Goal: Task Accomplishment & Management: Complete application form

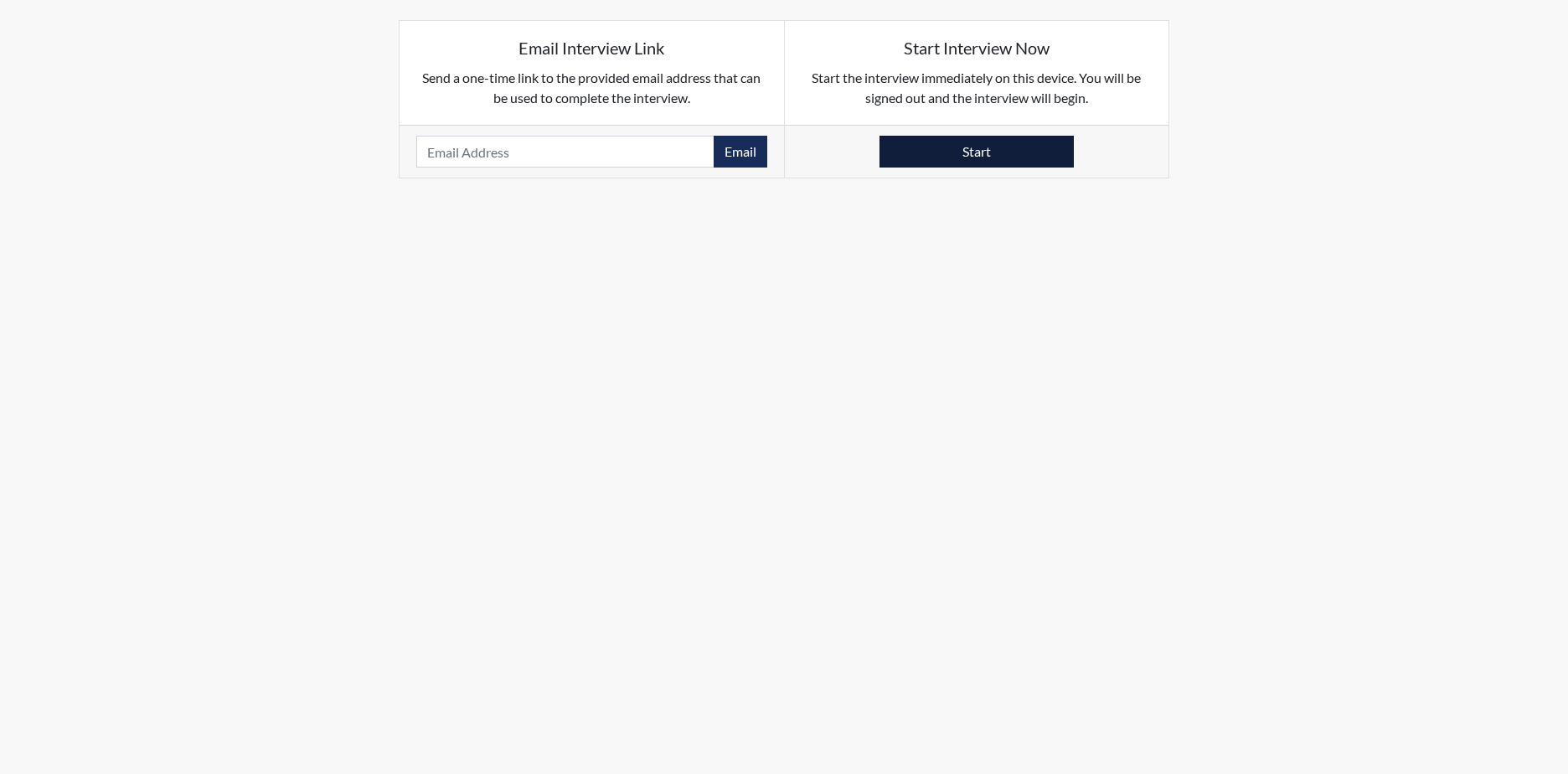
click at [932, 148] on button "Start" at bounding box center [977, 151] width 194 height 31
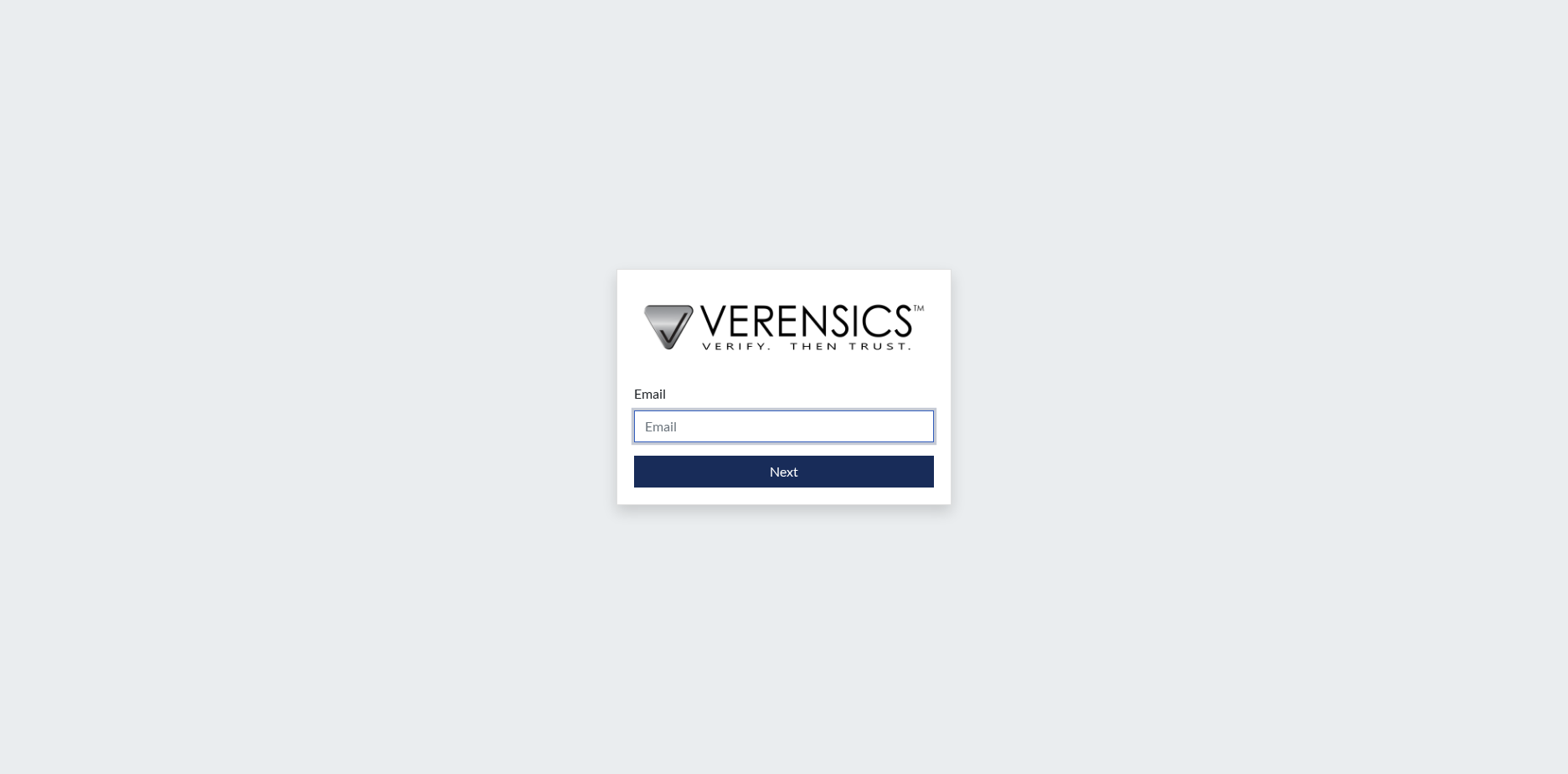
click at [746, 429] on input "Email" at bounding box center [784, 426] width 300 height 31
type input "wilhelmina.franklin@gdc.ga.gov"
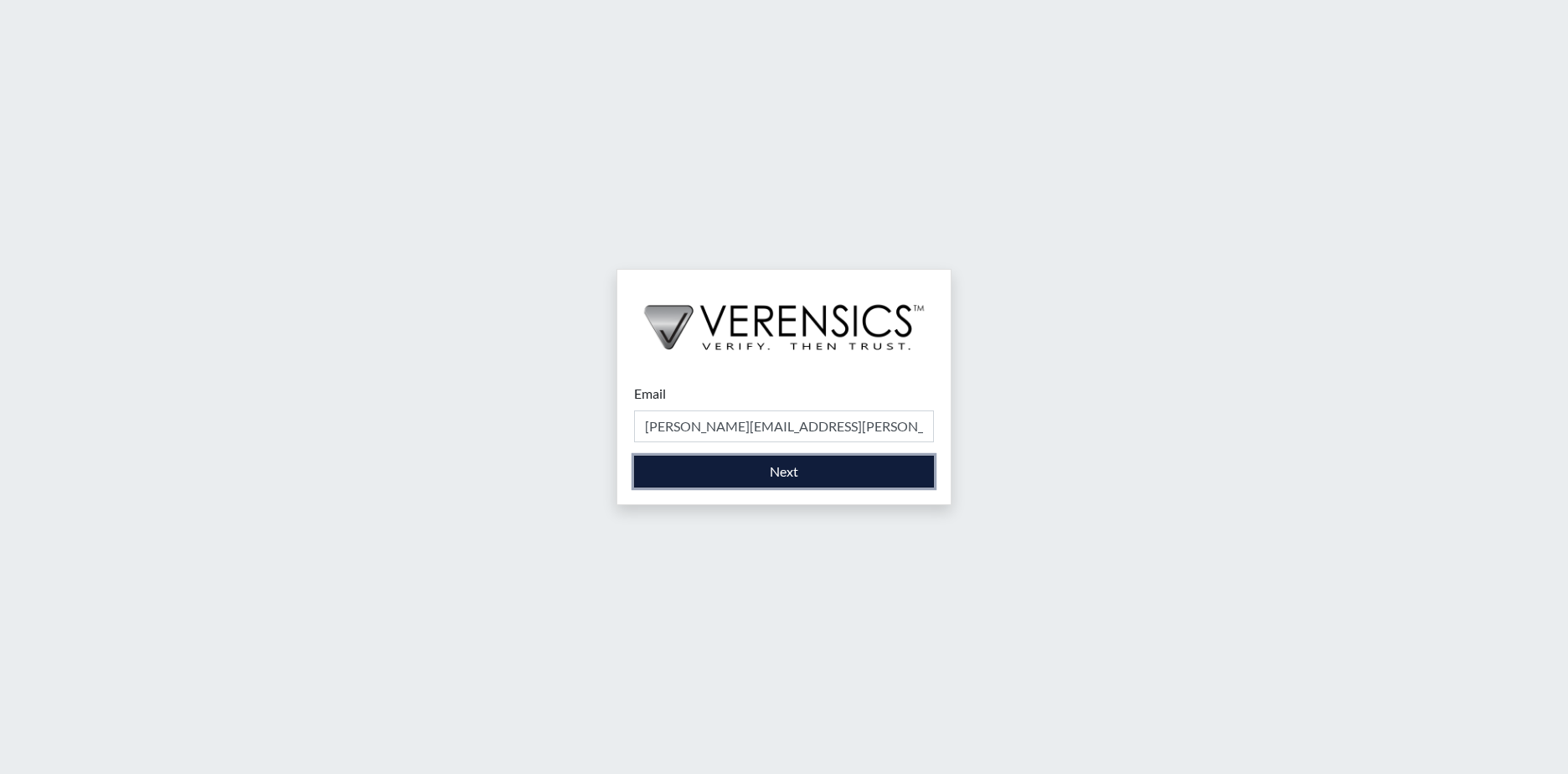
click at [736, 462] on button "Next" at bounding box center [784, 471] width 300 height 31
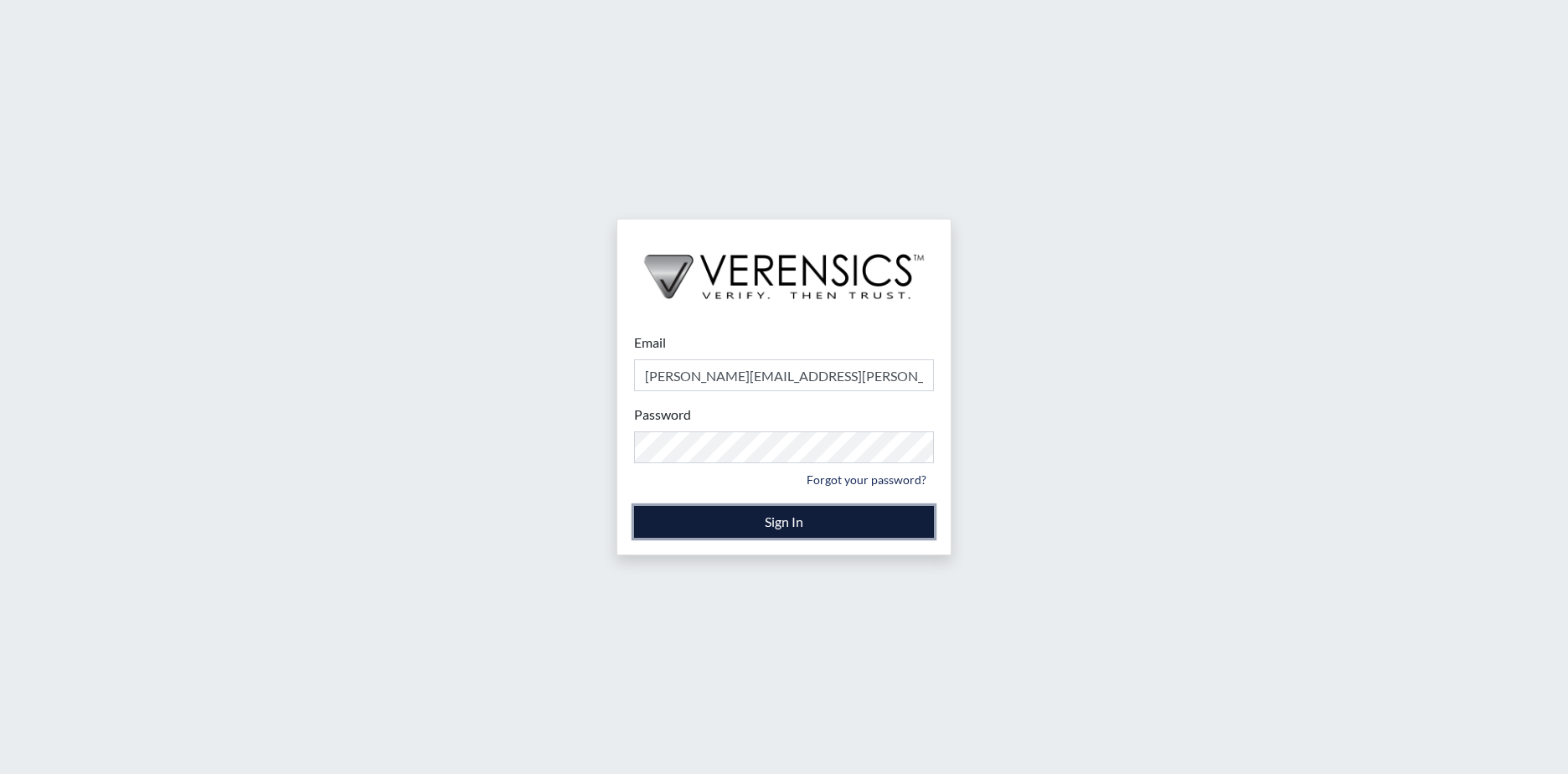
click at [686, 519] on button "Sign In" at bounding box center [784, 522] width 300 height 31
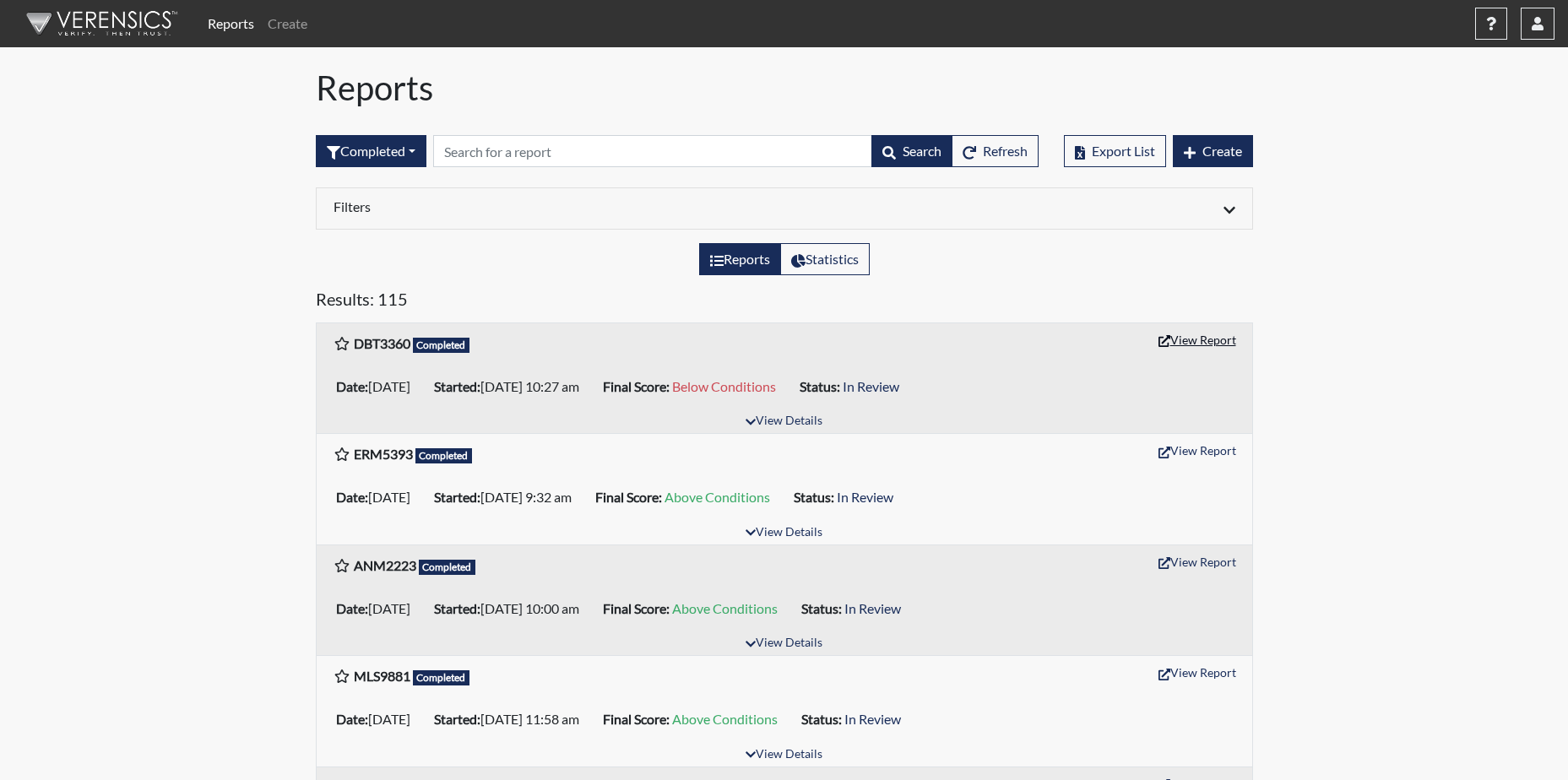
click at [1214, 341] on button "View Report" at bounding box center [1197, 340] width 92 height 26
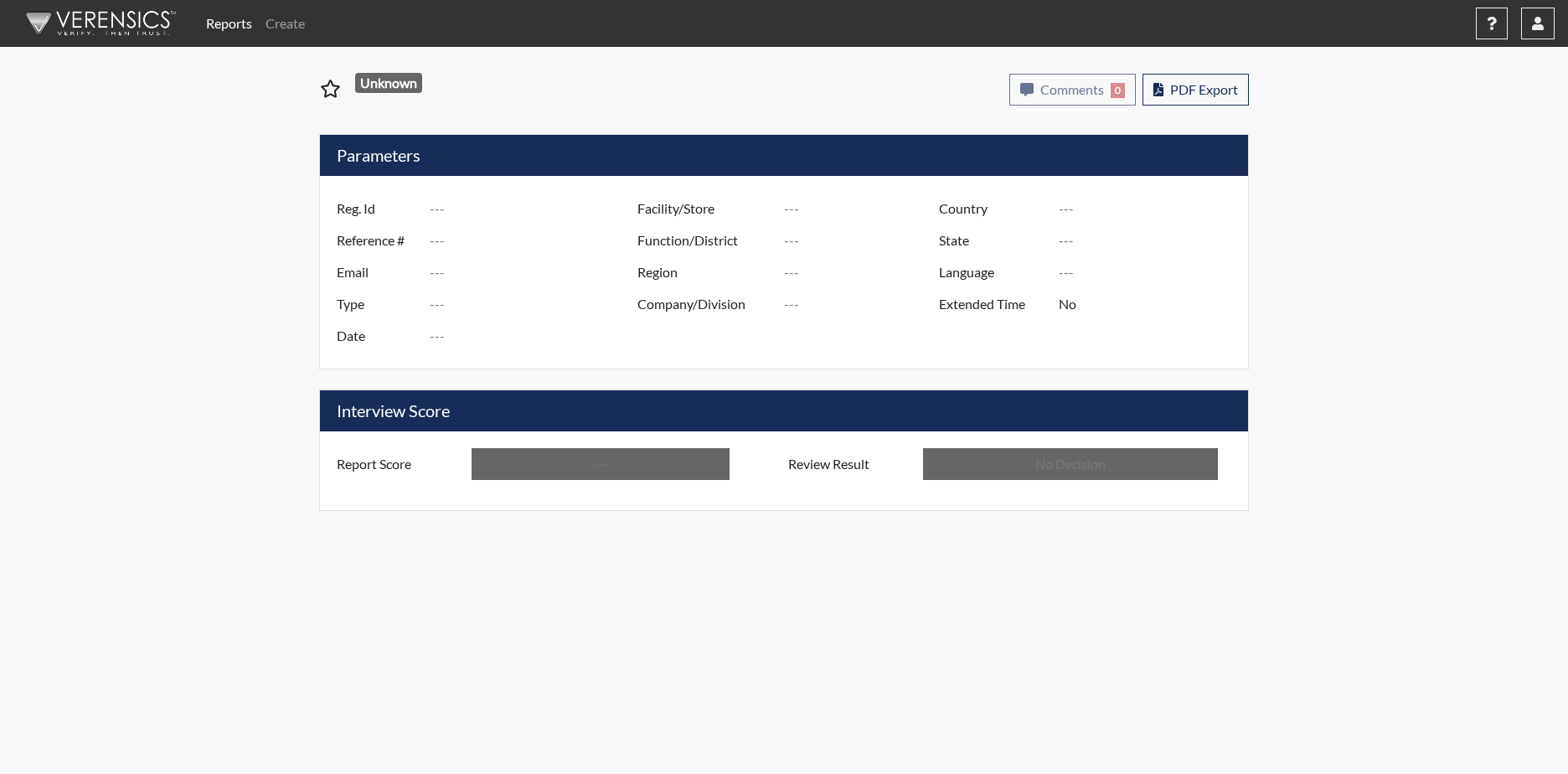
type input "DBT3360"
type input "51247"
type input "---"
type input "Corrections Pre-Employment"
type input "Sep 12, 2025"
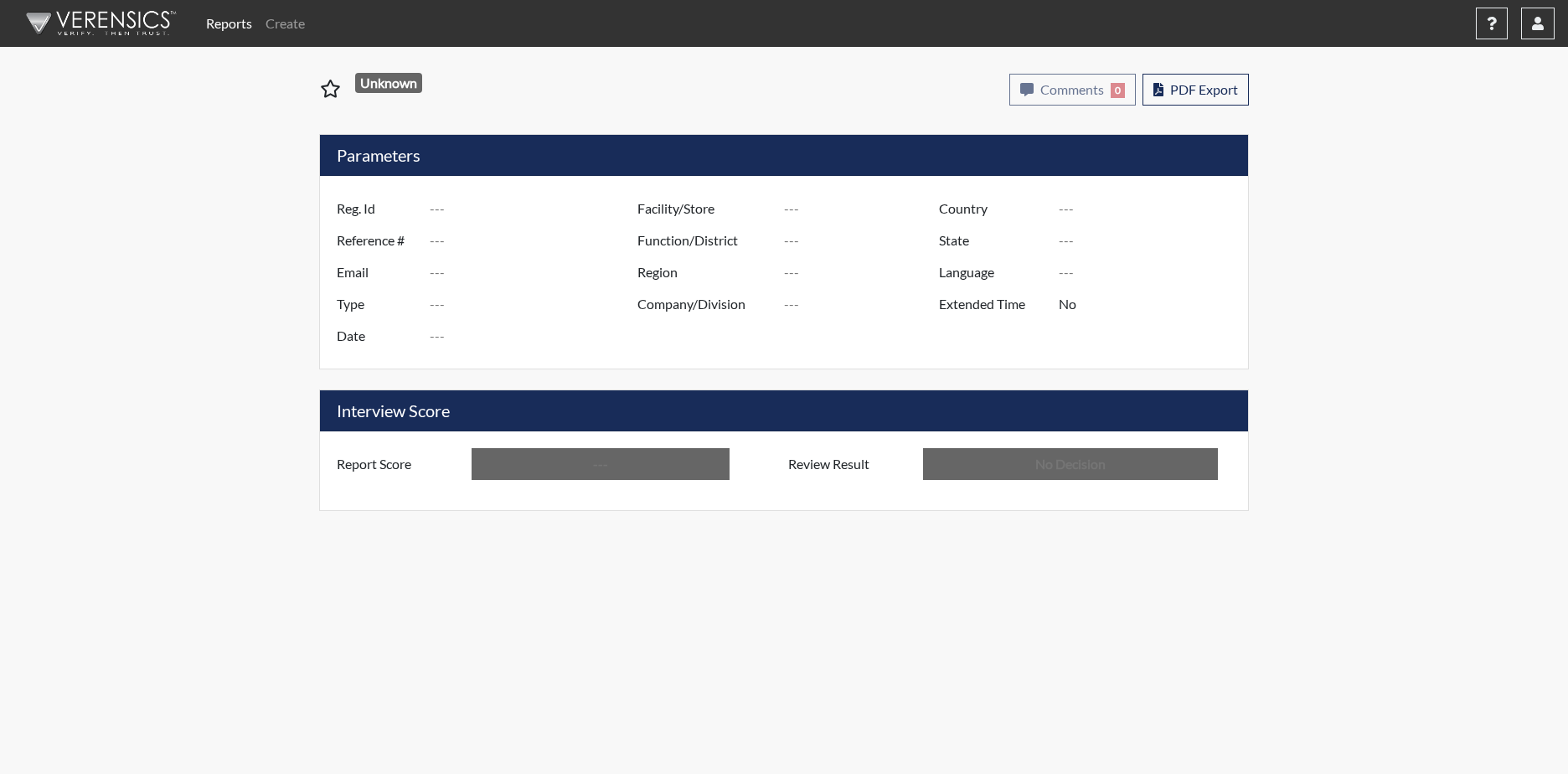
type input "Hancock SP"
type input "United States"
type input "Georgia"
type input "English"
type input "Below Conditions"
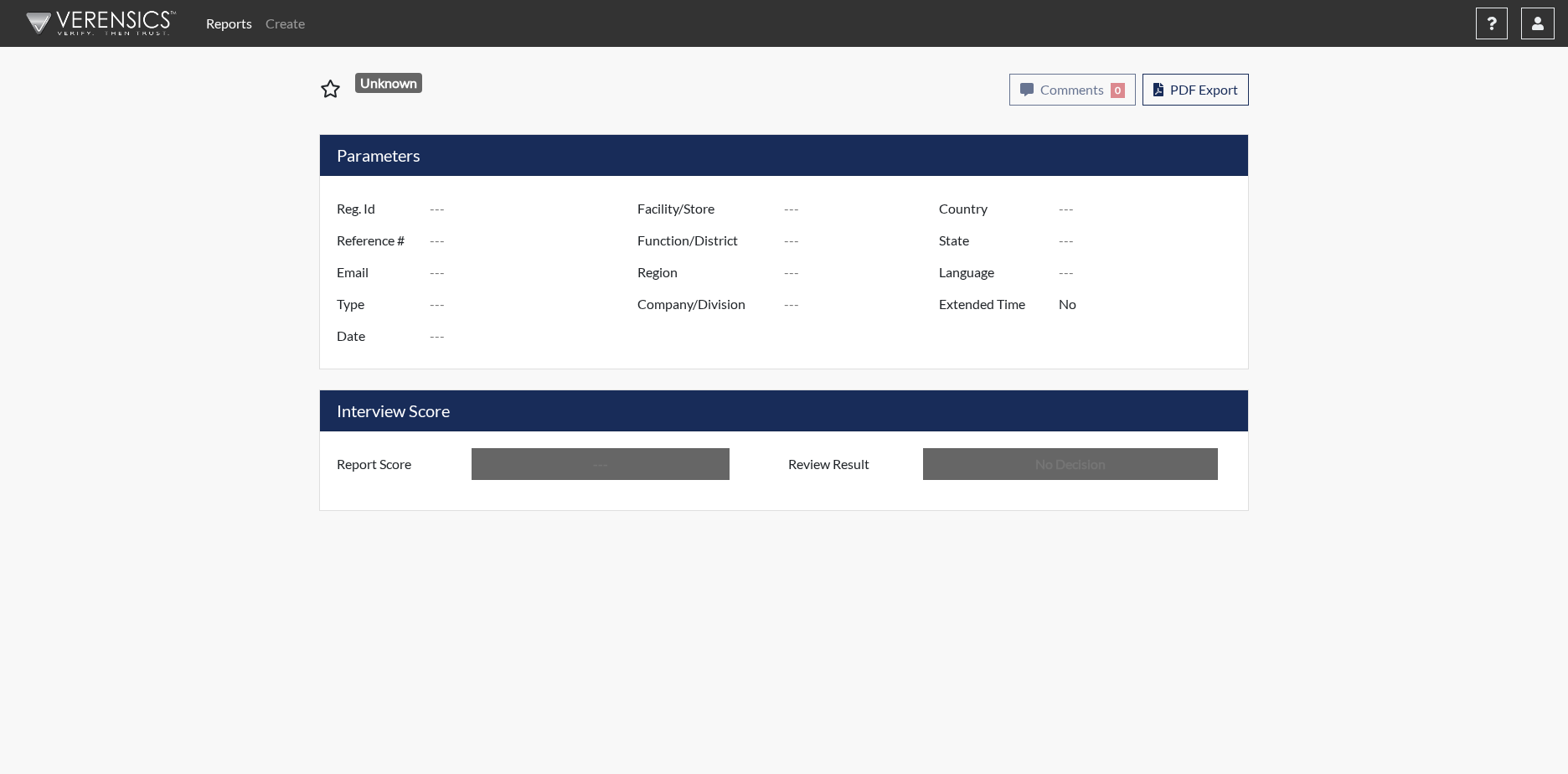
type input "In Review"
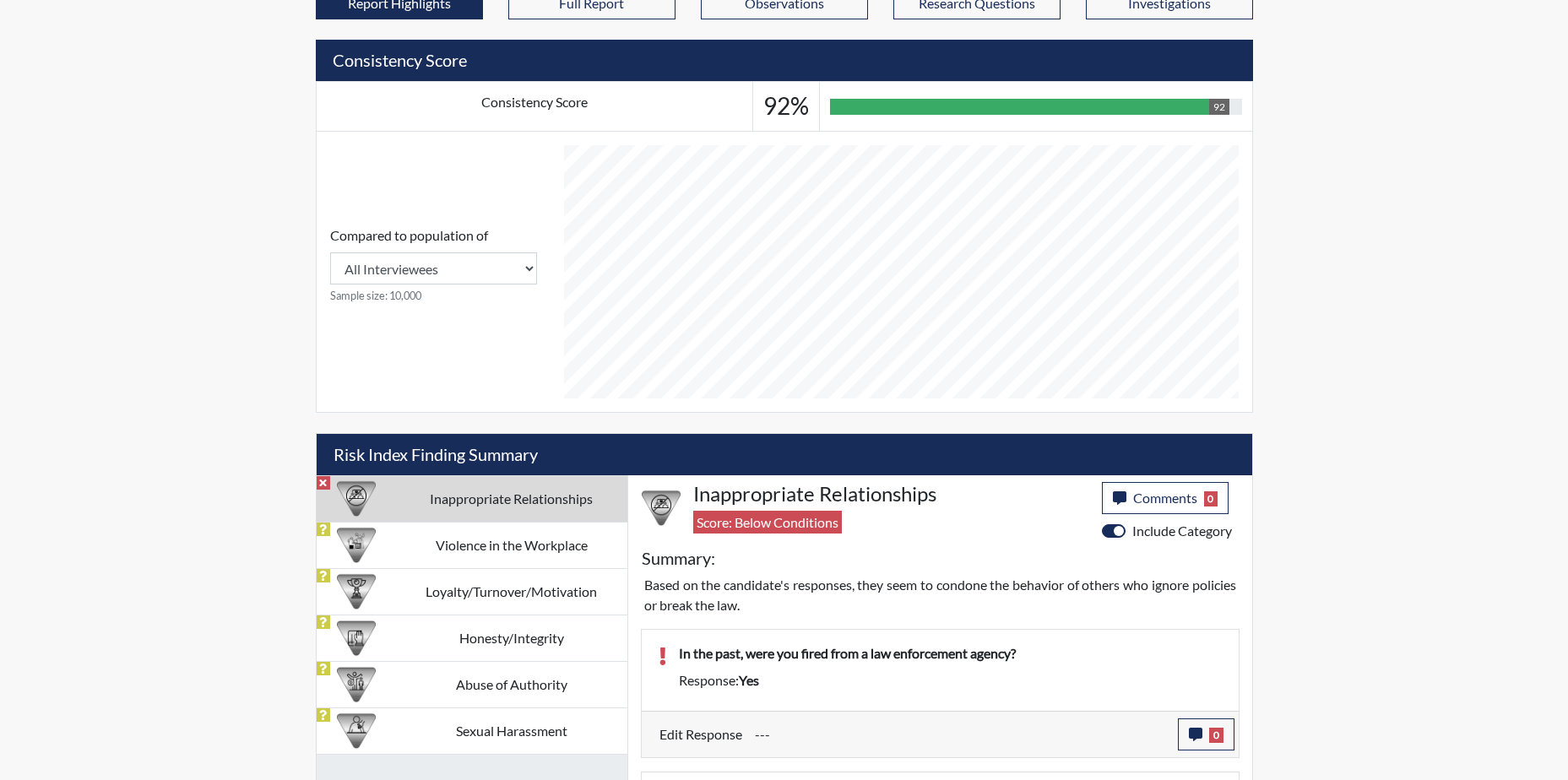
scroll to position [710, 0]
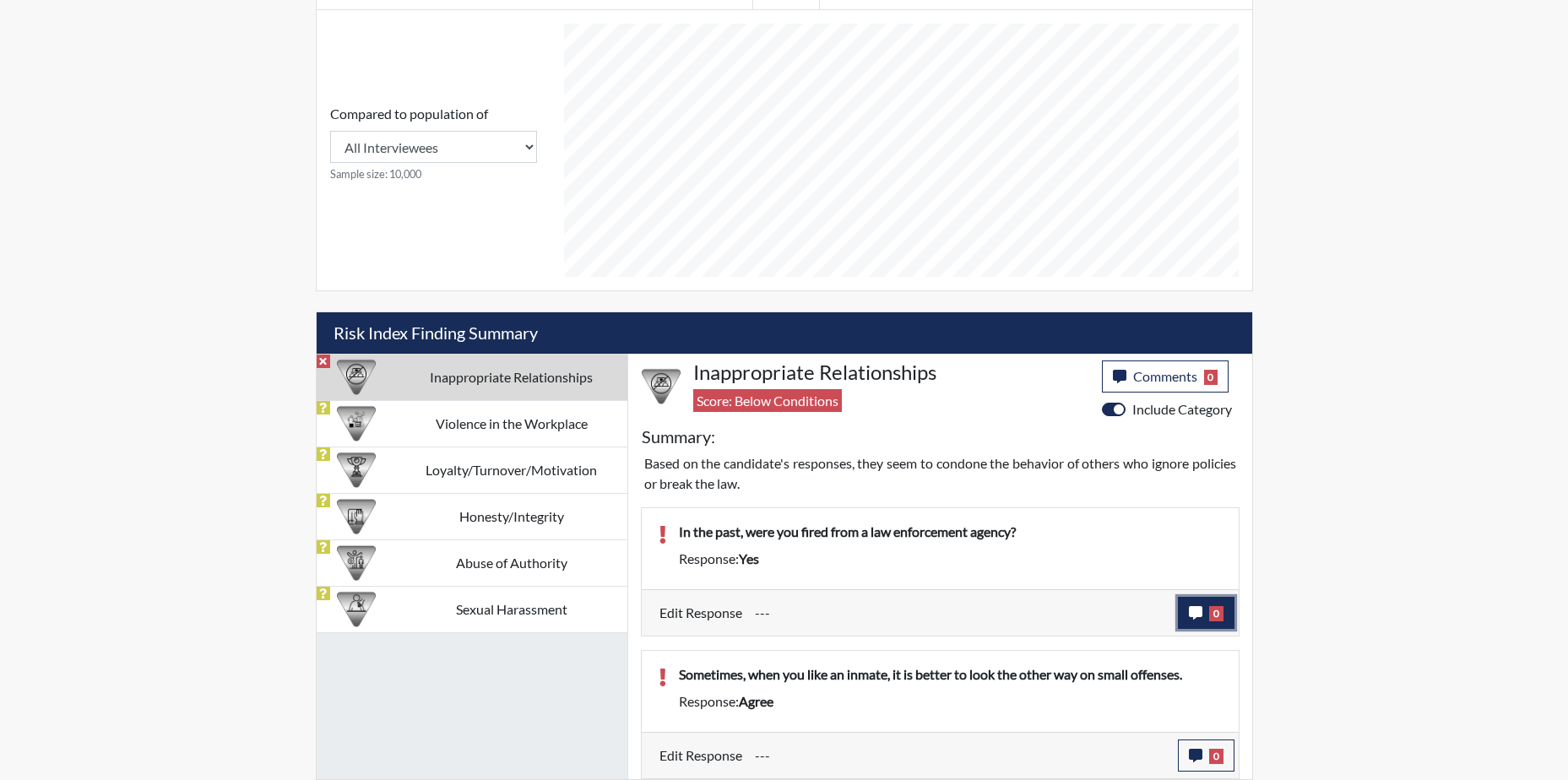
click at [1198, 608] on icon "button" at bounding box center [1195, 612] width 13 height 13
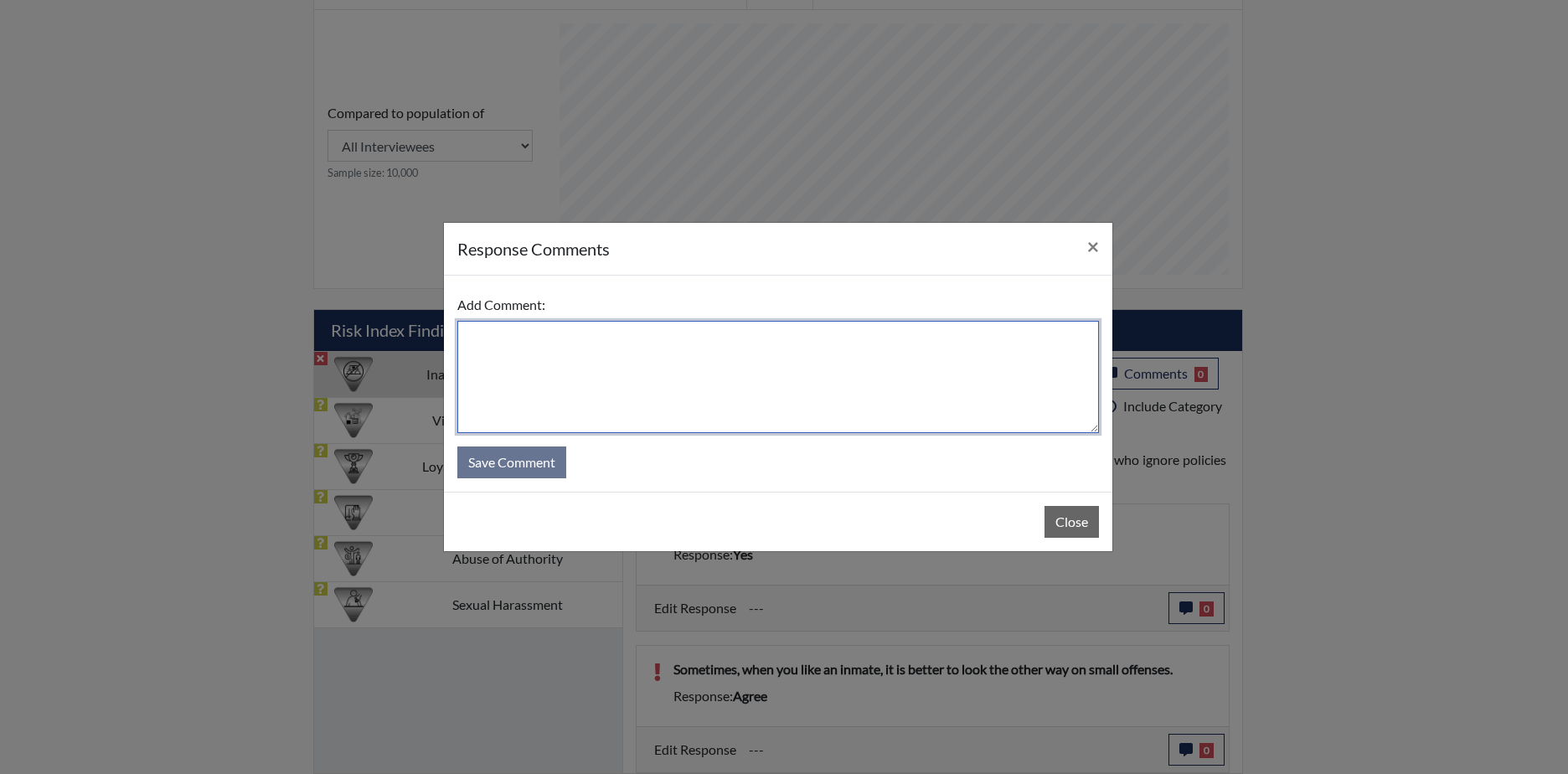
click at [533, 358] on textarea at bounding box center [777, 377] width 641 height 112
click at [546, 337] on textarea "Yes, I was" at bounding box center [777, 377] width 641 height 112
type textarea "Yes, I was suspended for DJJ."
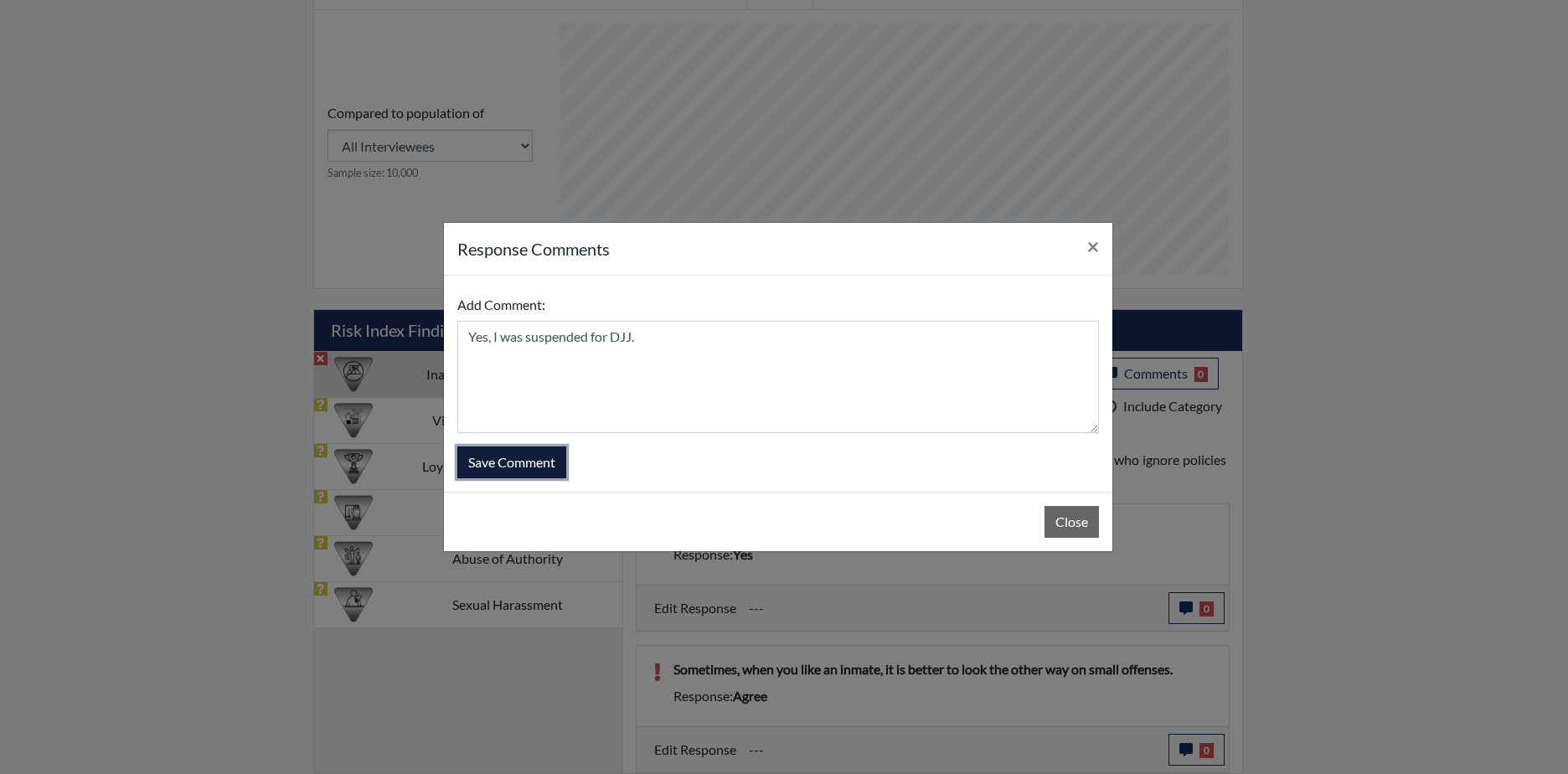
click at [532, 460] on button "Save Comment" at bounding box center [511, 462] width 109 height 31
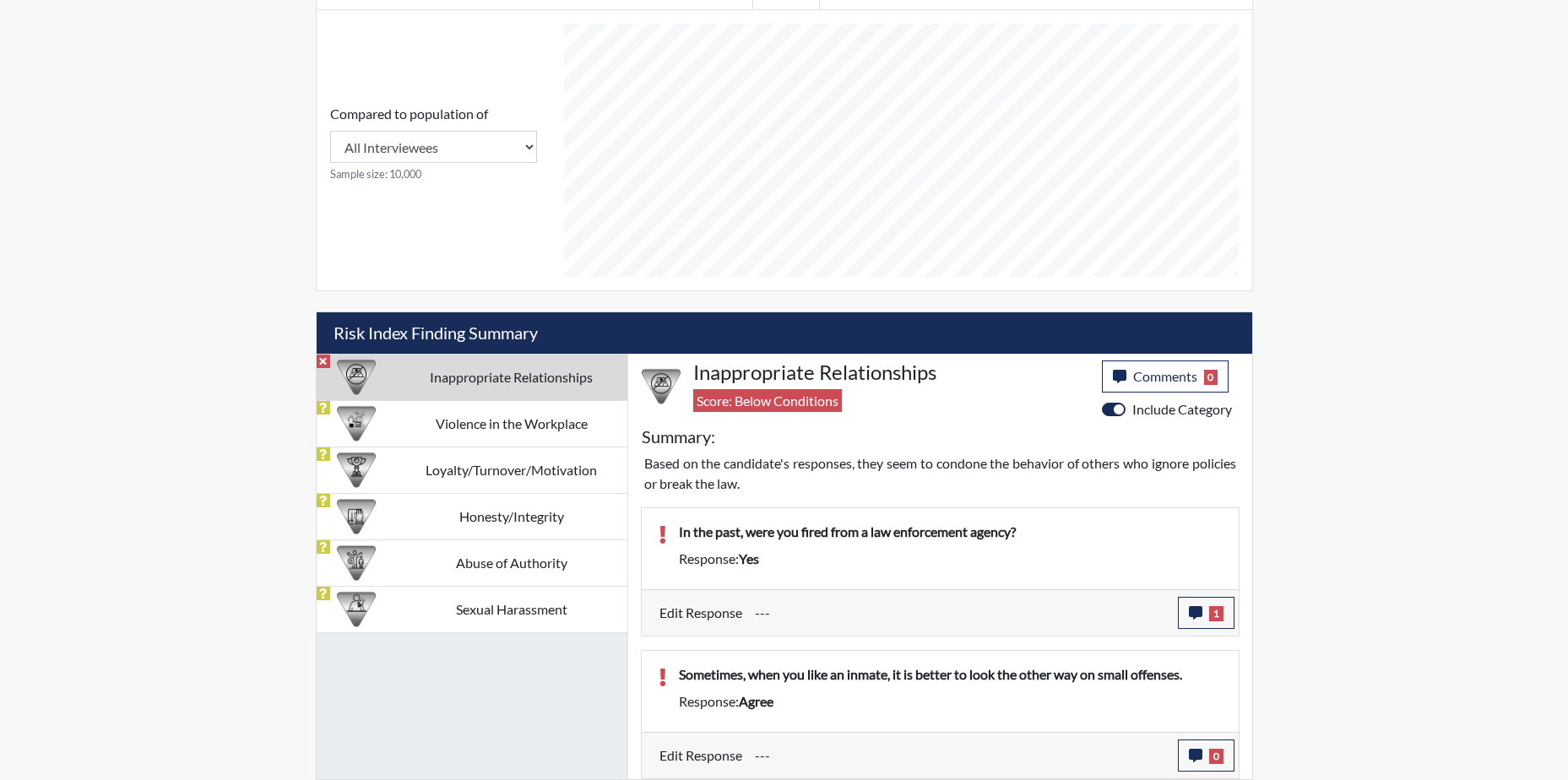
scroll to position [280, 702]
click at [1189, 750] on icon "button" at bounding box center [1195, 754] width 13 height 13
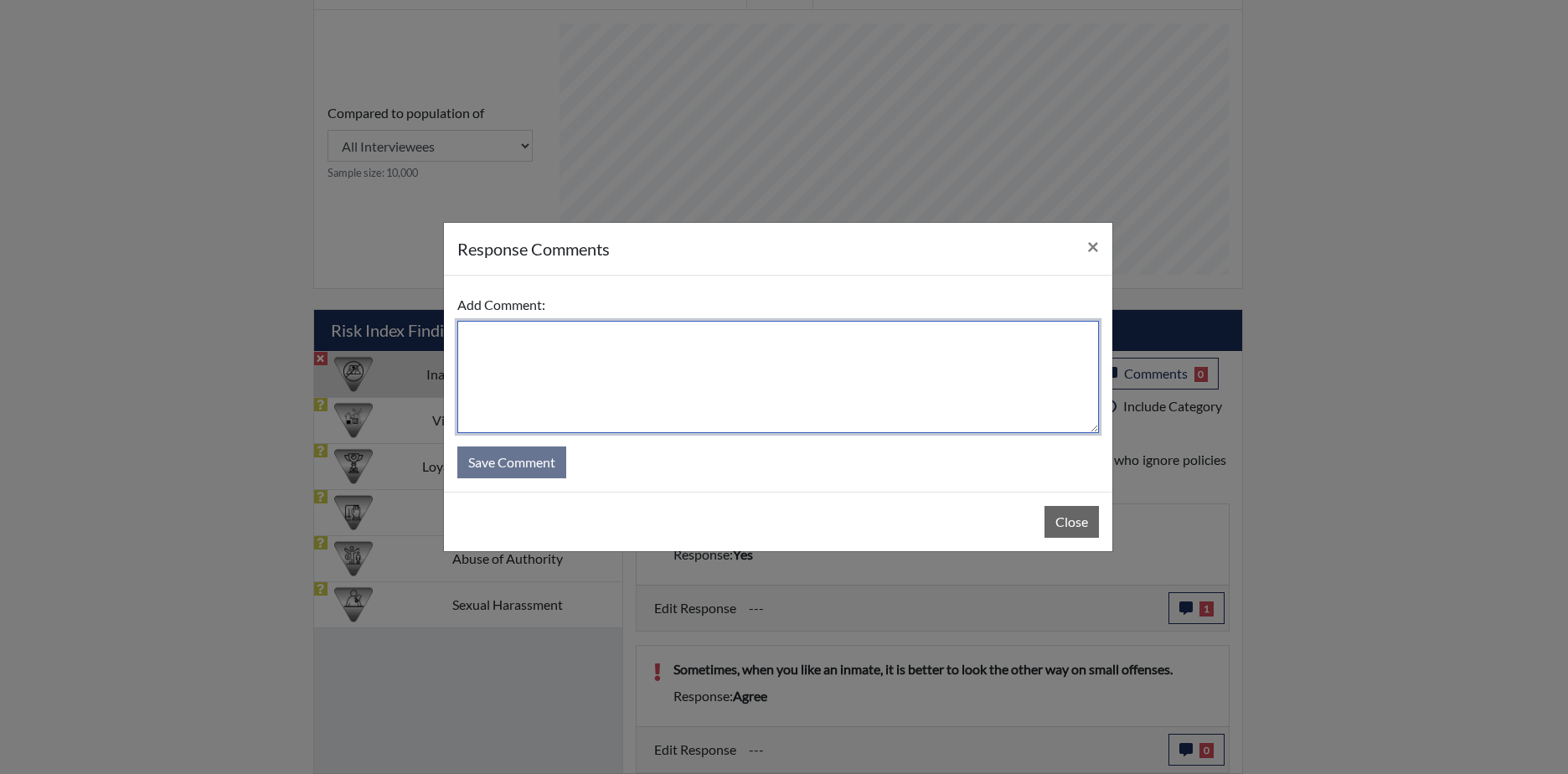
click at [542, 376] on textarea at bounding box center [777, 377] width 641 height 112
type textarea "Disagree we are not supposed to like inmates"
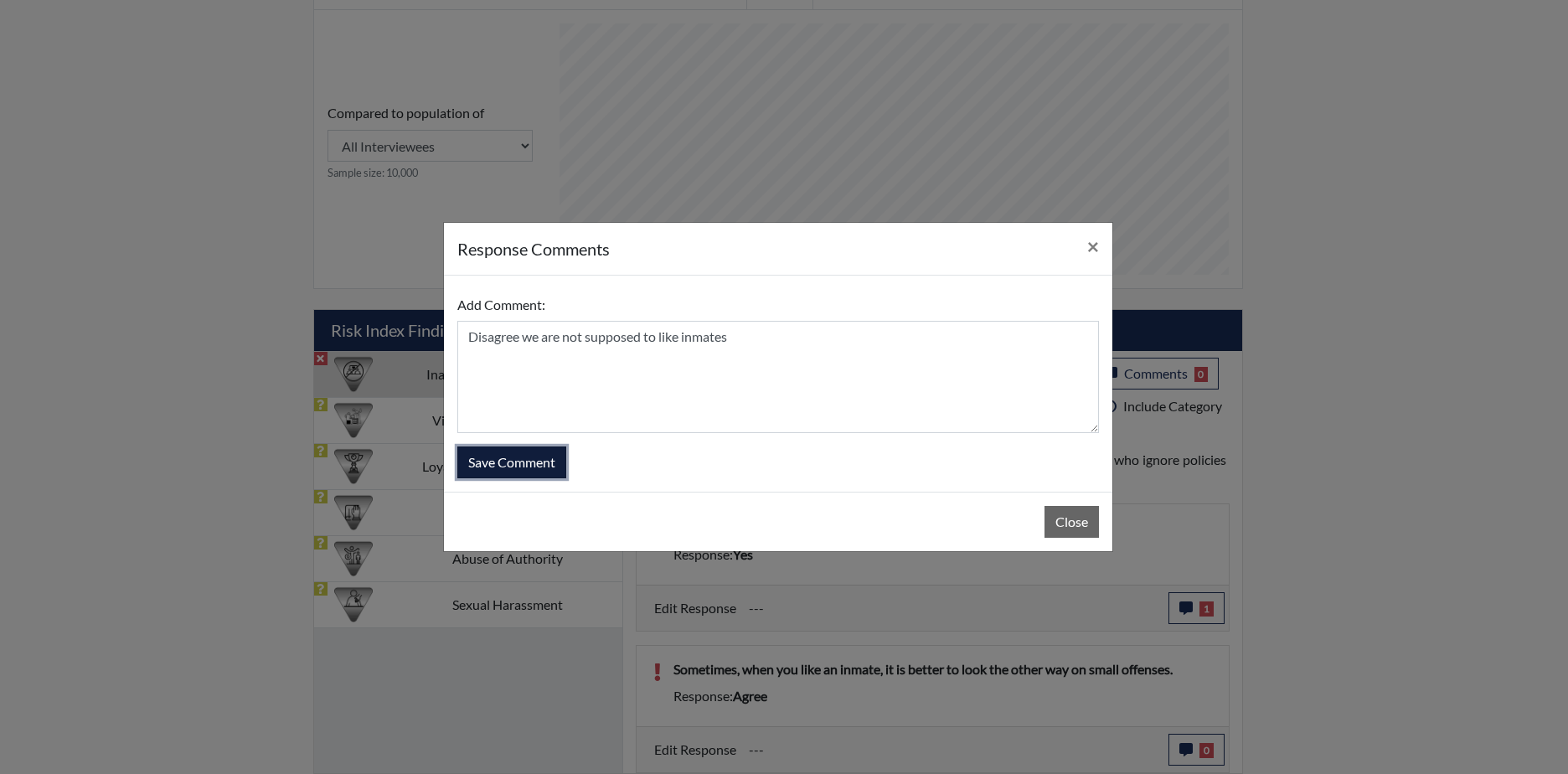
click at [484, 460] on button "Save Comment" at bounding box center [511, 462] width 109 height 31
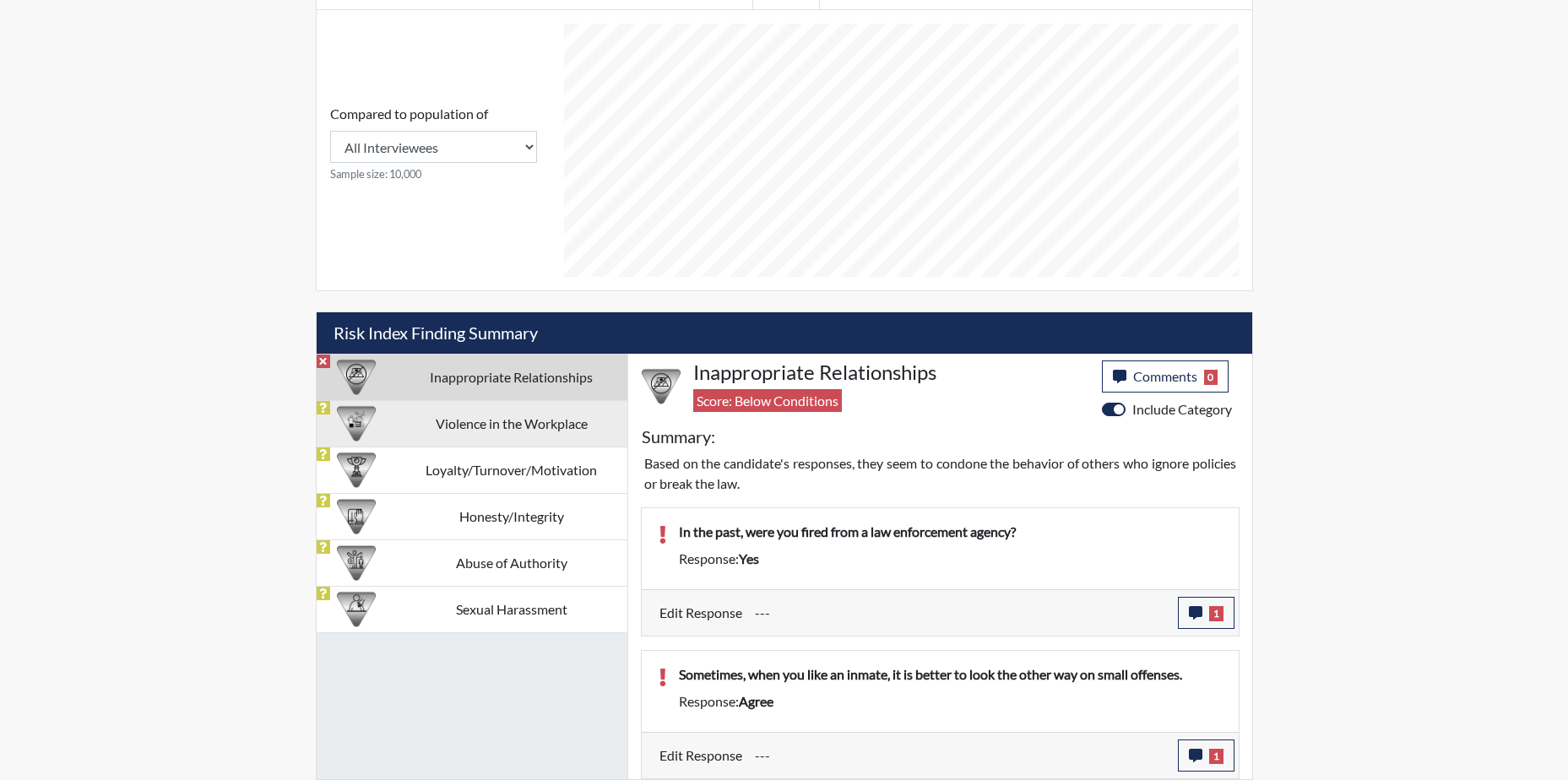
click at [578, 418] on td "Violence in the Workplace" at bounding box center [512, 423] width 232 height 47
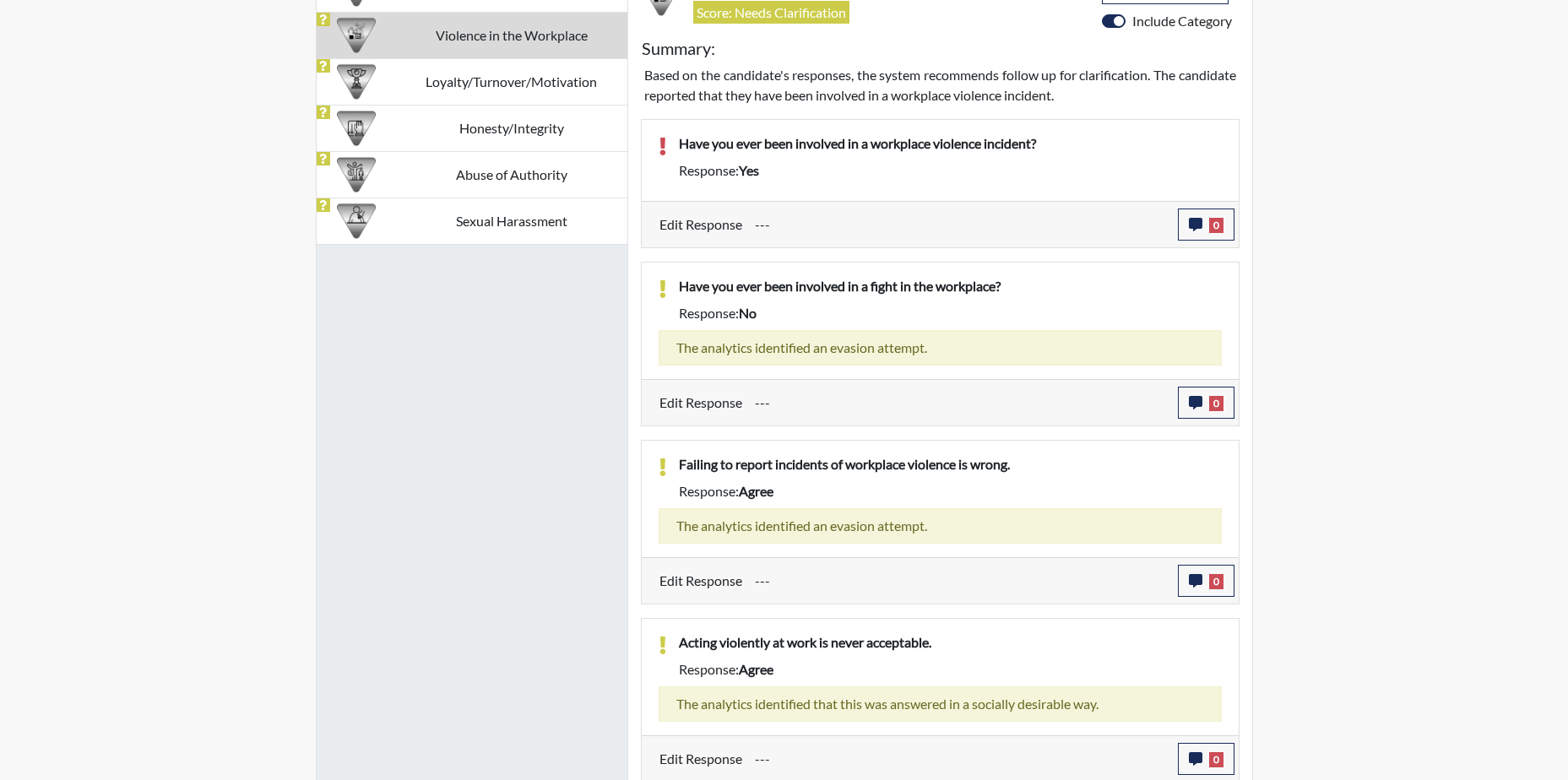
scroll to position [1101, 0]
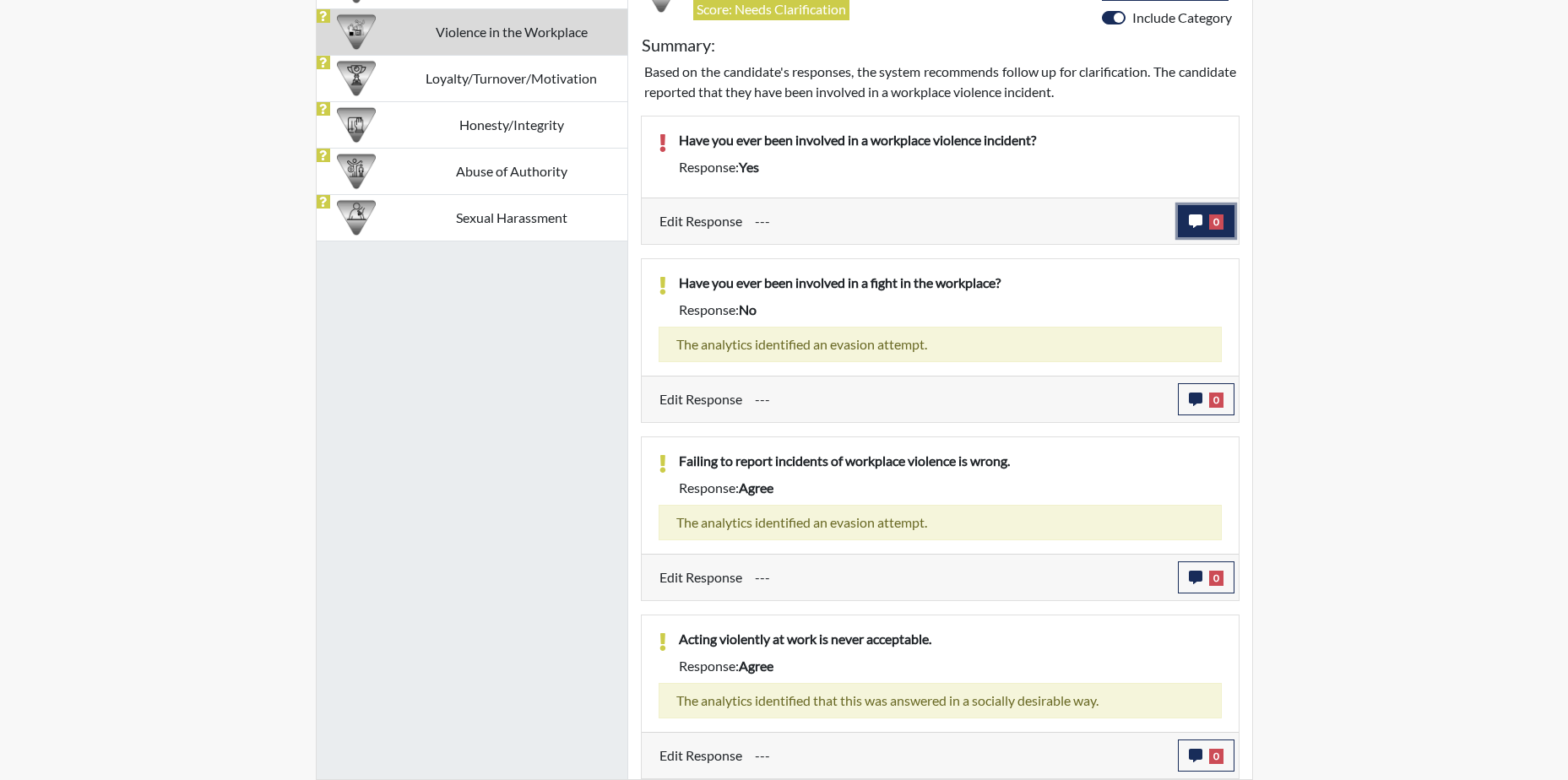
click at [1189, 215] on icon "button" at bounding box center [1195, 220] width 13 height 13
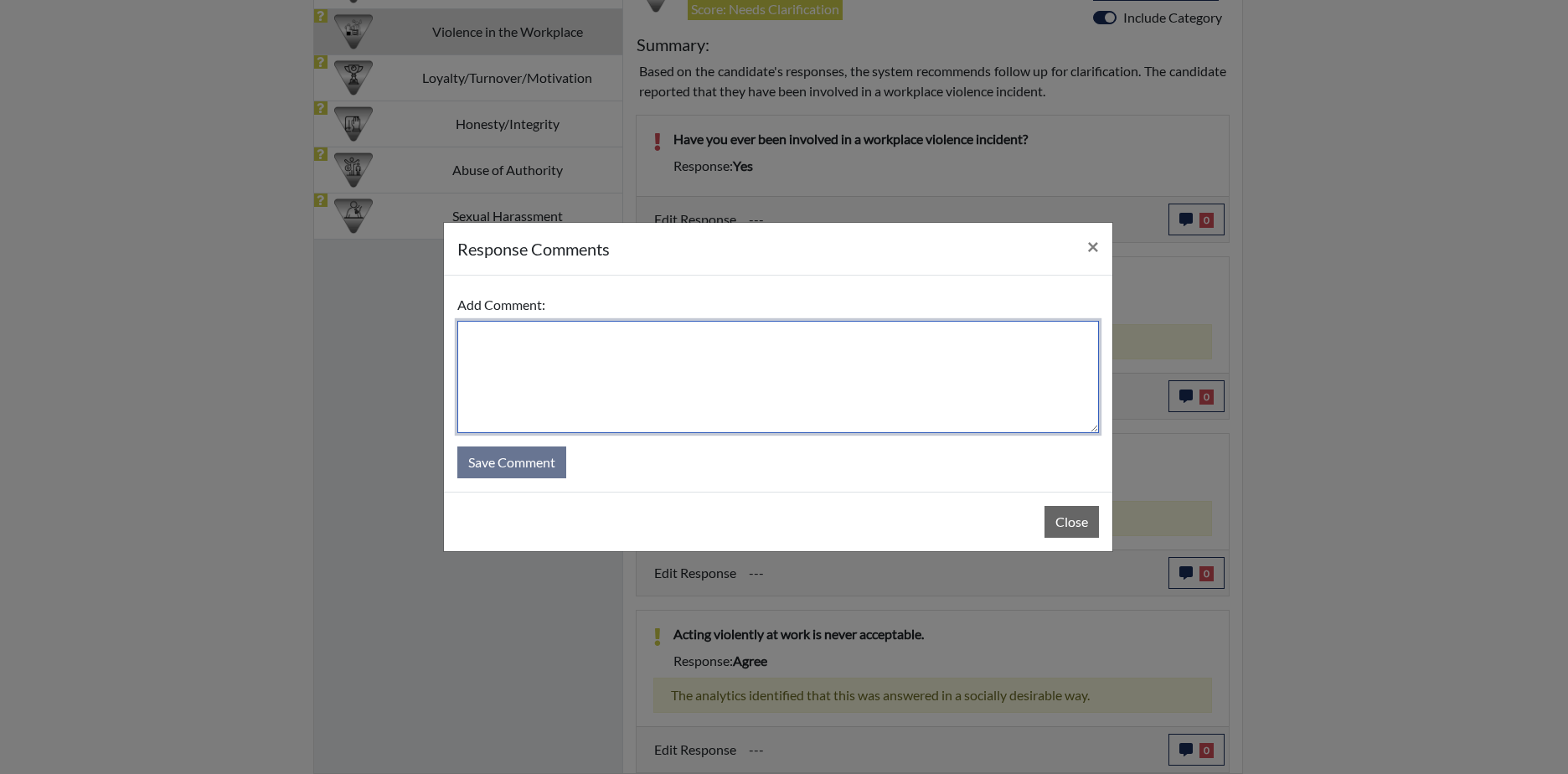
click at [534, 352] on textarea at bounding box center [777, 377] width 641 height 112
type textarea "Yes"
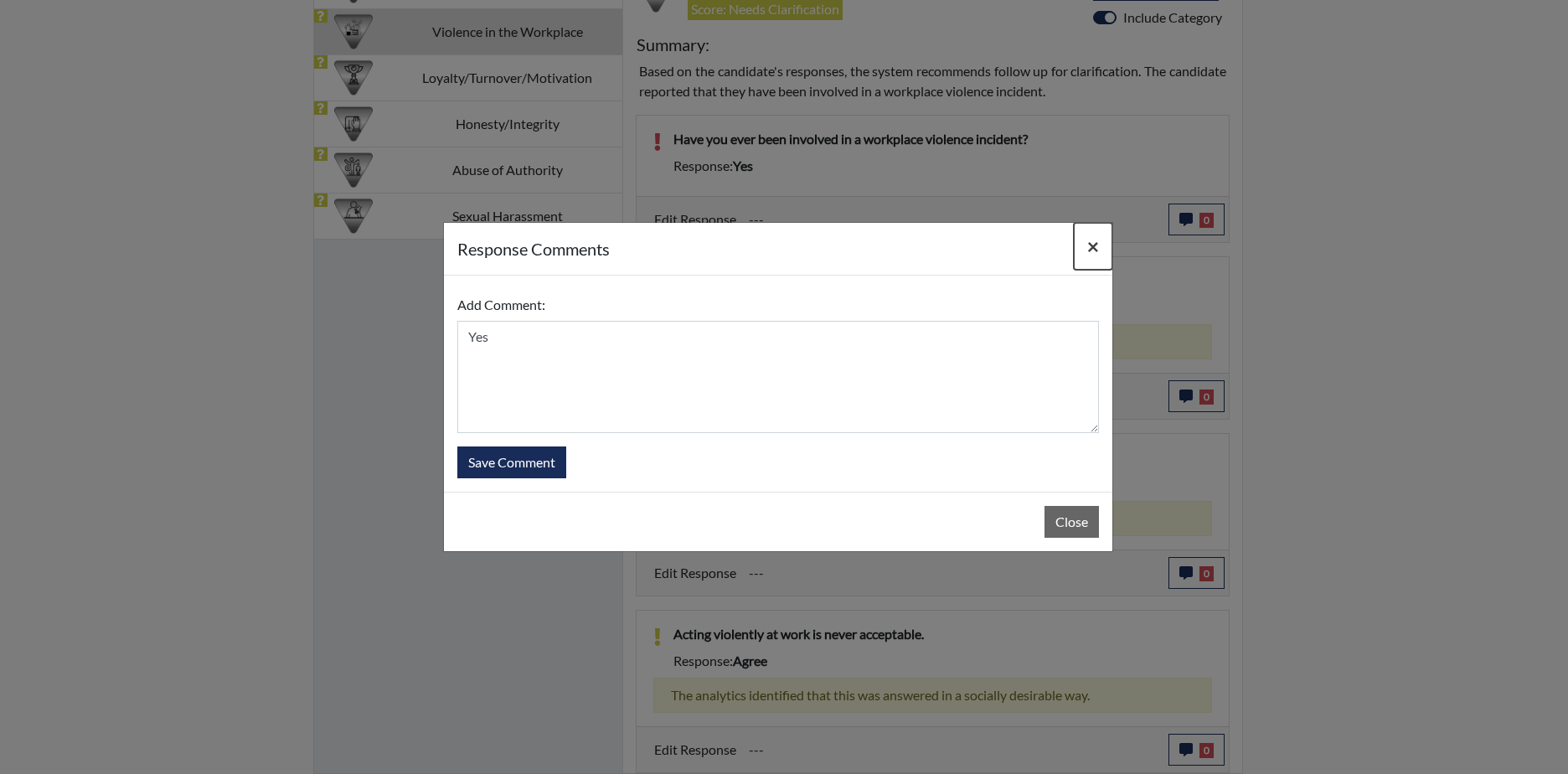
click at [1091, 245] on span "×" at bounding box center [1092, 245] width 11 height 24
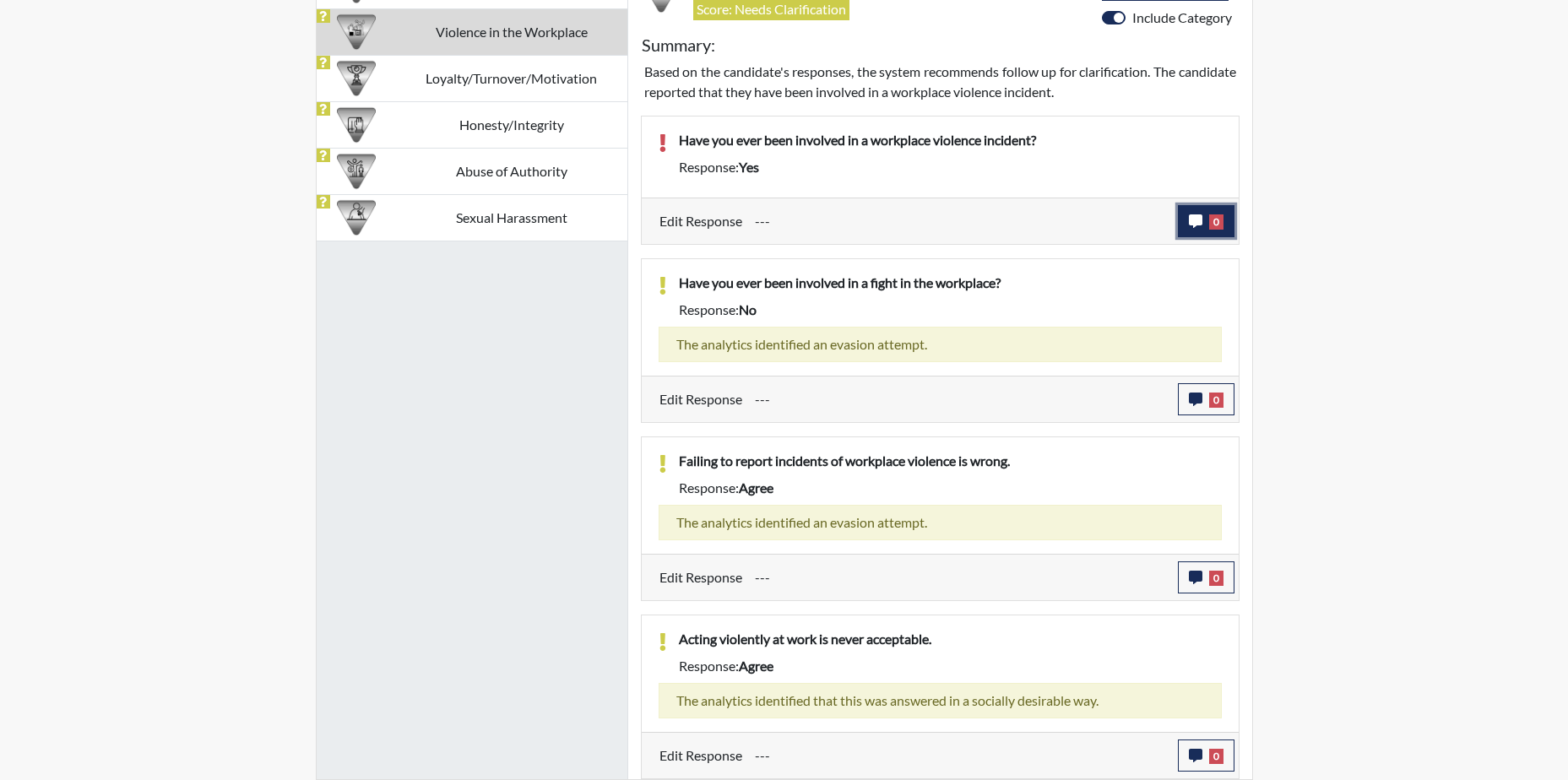
click at [1194, 219] on icon "button" at bounding box center [1195, 220] width 13 height 13
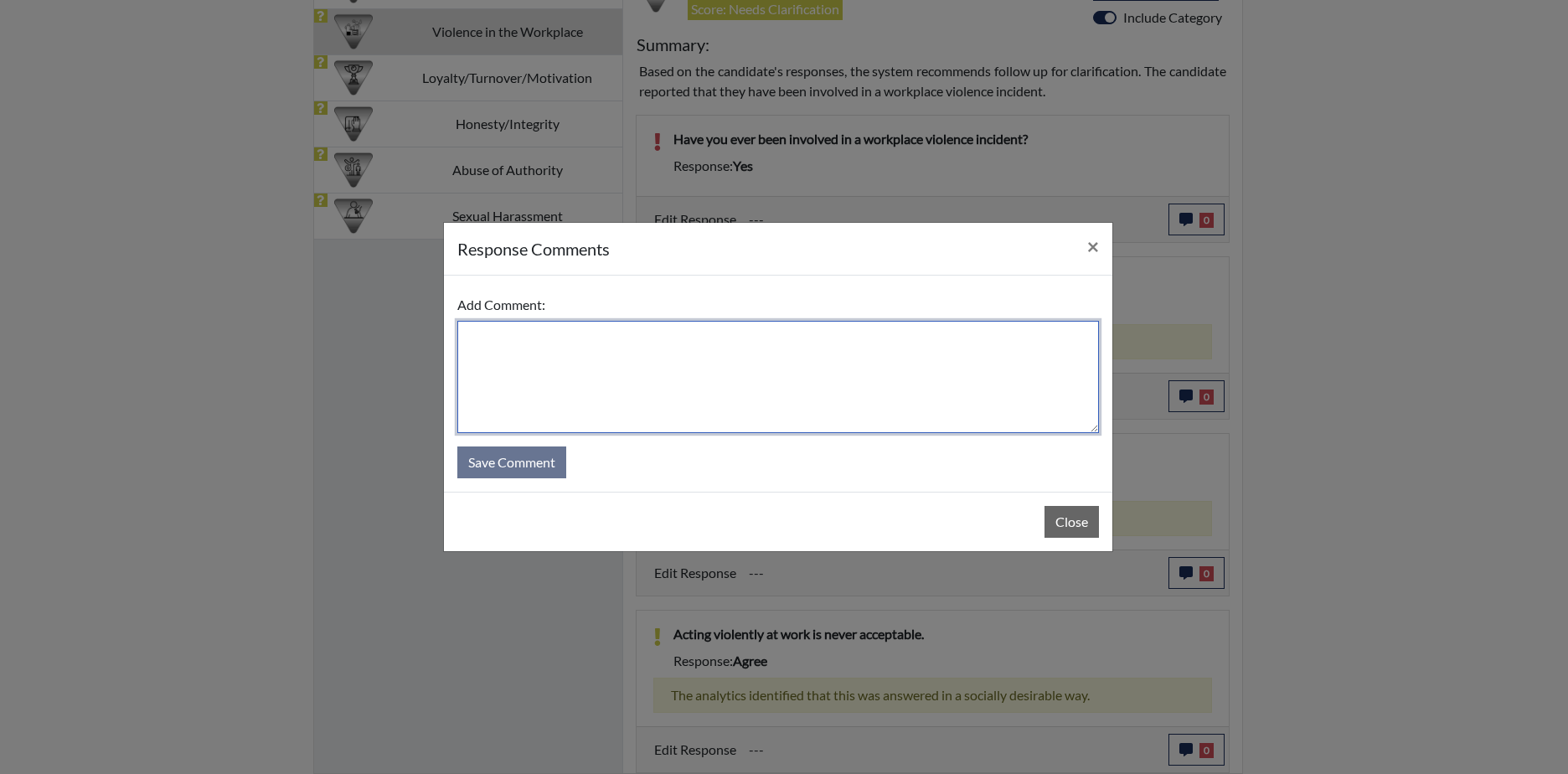
click at [501, 351] on textarea at bounding box center [777, 377] width 641 height 112
click at [506, 337] on textarea "Yes ,Iwas stopping a fight" at bounding box center [777, 377] width 641 height 112
click at [628, 346] on textarea "Yes ,I was stopping a fight" at bounding box center [777, 377] width 641 height 112
type textarea "Yes ,I was stopping a fight"
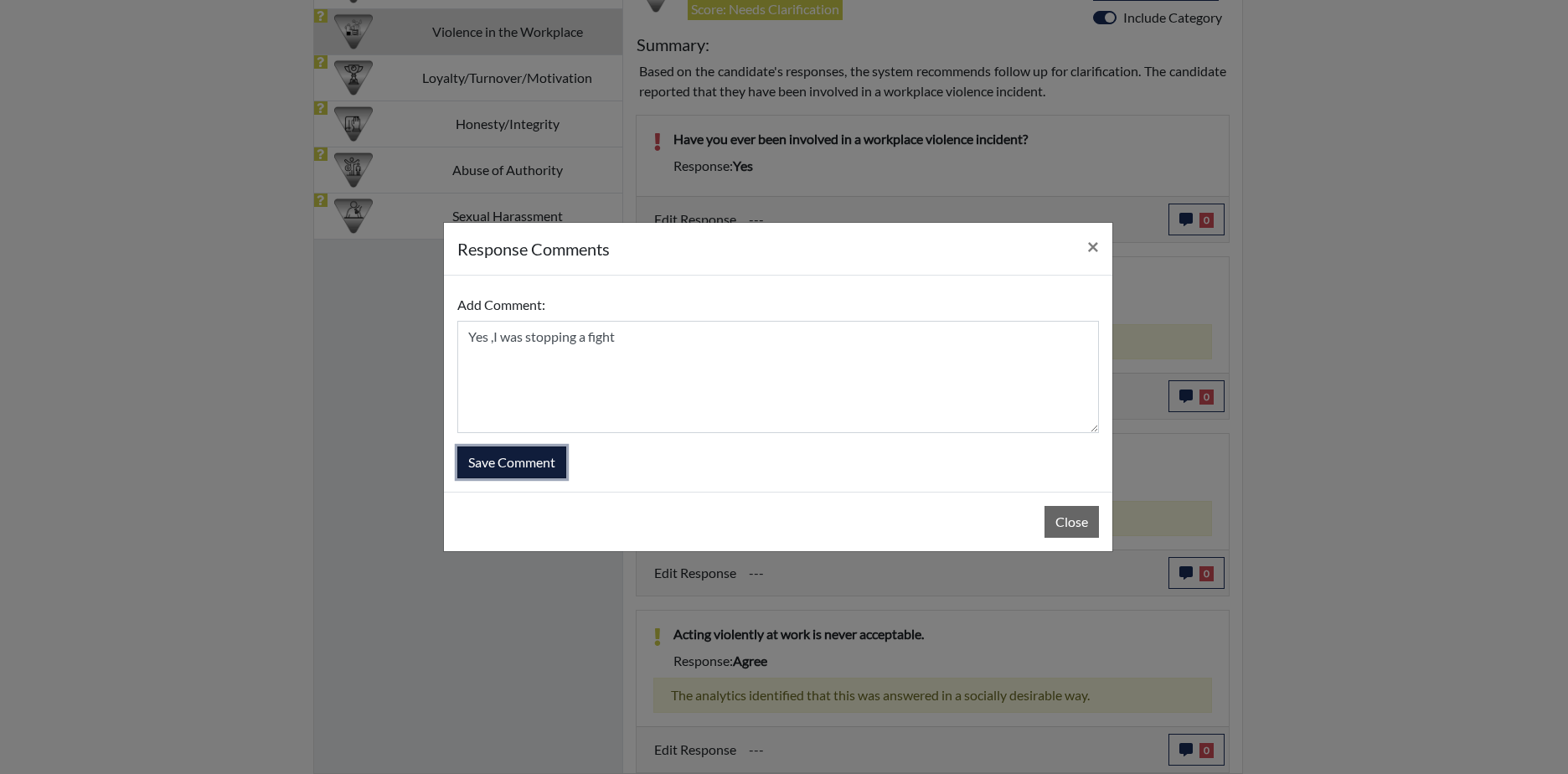
click at [542, 464] on button "Save Comment" at bounding box center [511, 462] width 109 height 31
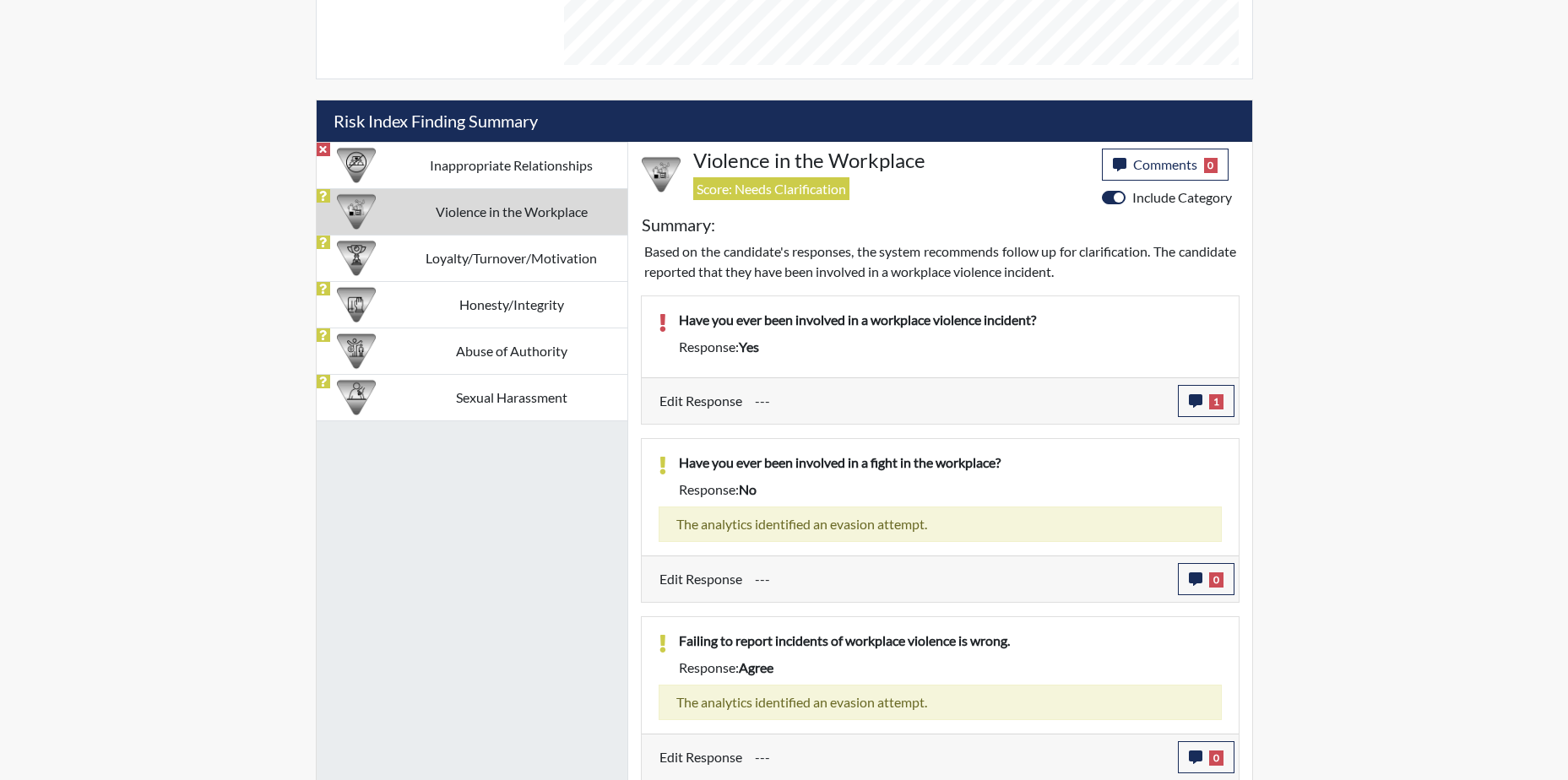
scroll to position [848, 0]
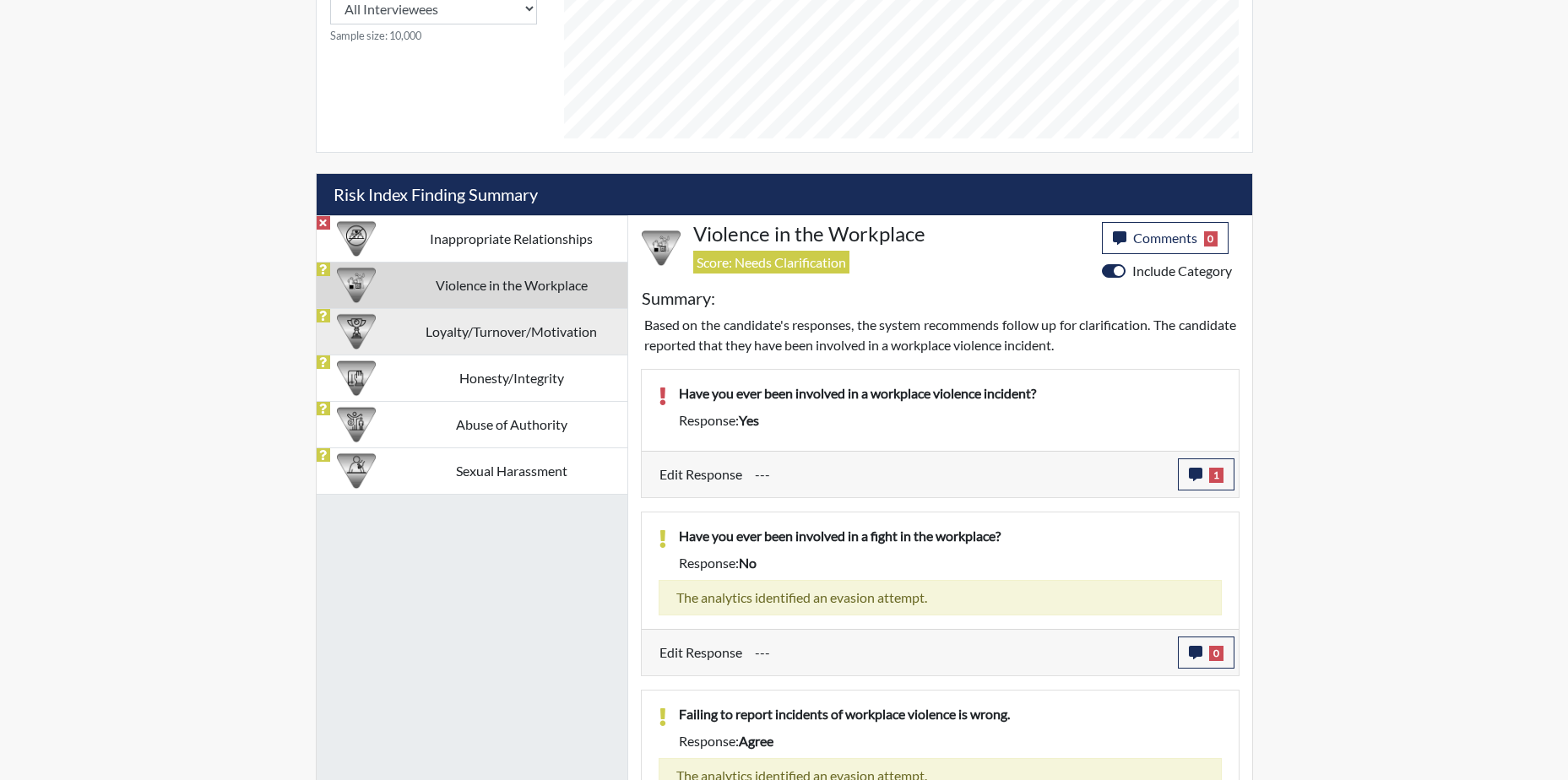
click at [539, 331] on td "Loyalty/Turnover/Motivation" at bounding box center [512, 331] width 232 height 47
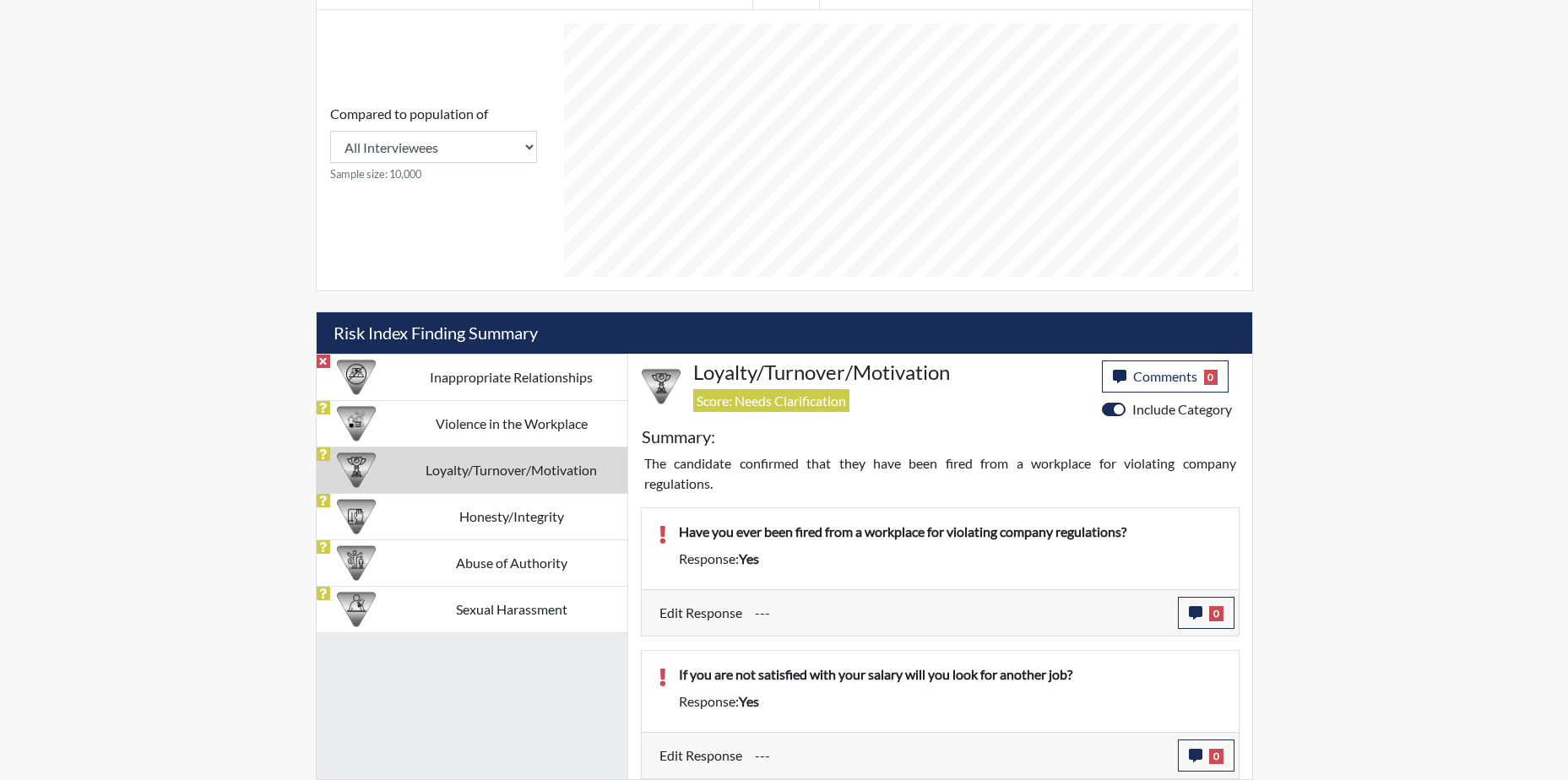
scroll to position [710, 0]
click at [1194, 607] on icon "button" at bounding box center [1195, 612] width 13 height 13
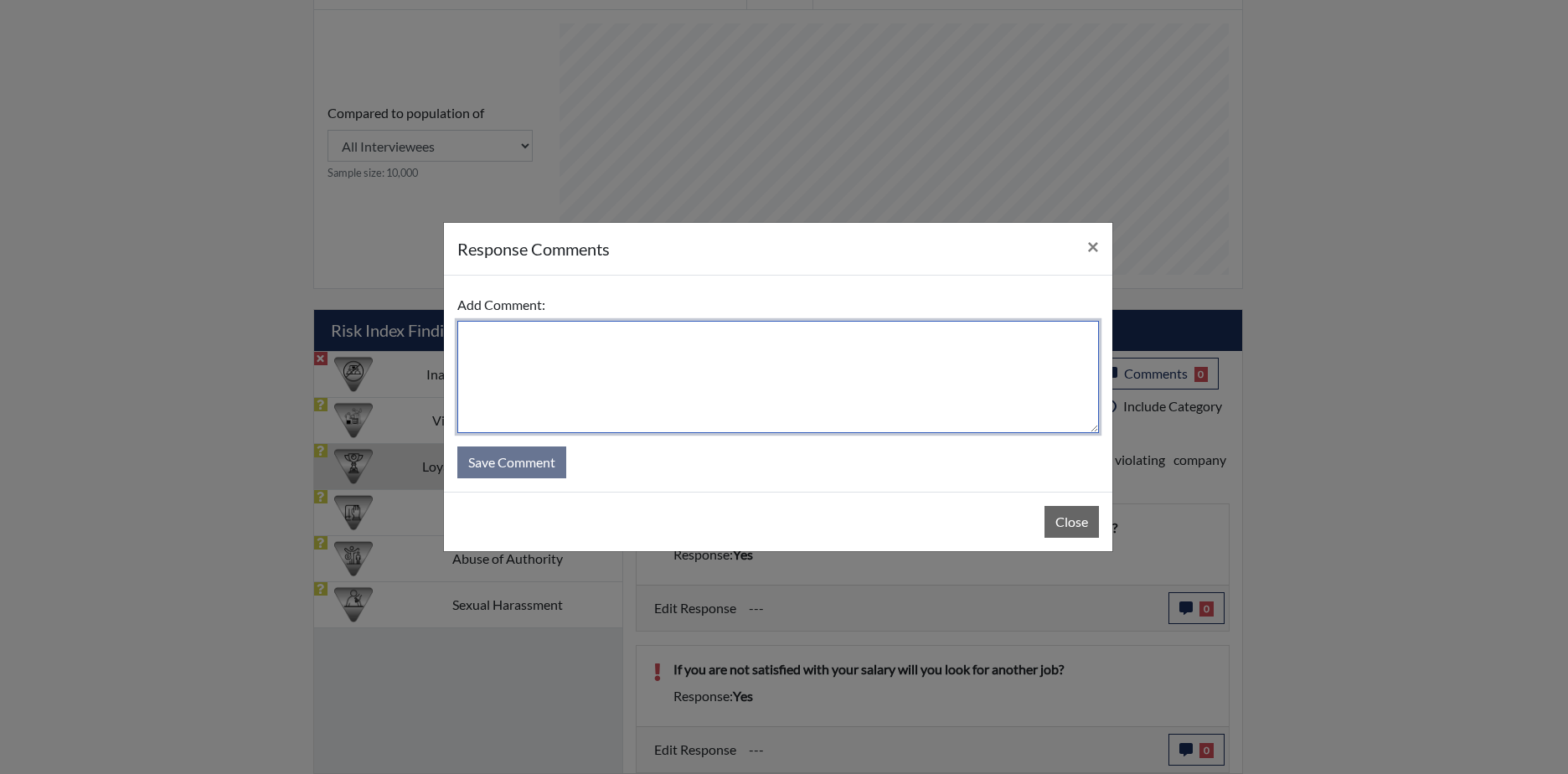
click at [535, 370] on textarea at bounding box center [777, 377] width 641 height 112
type textarea "Yes, I put somebody else signature on a doctor excuse"
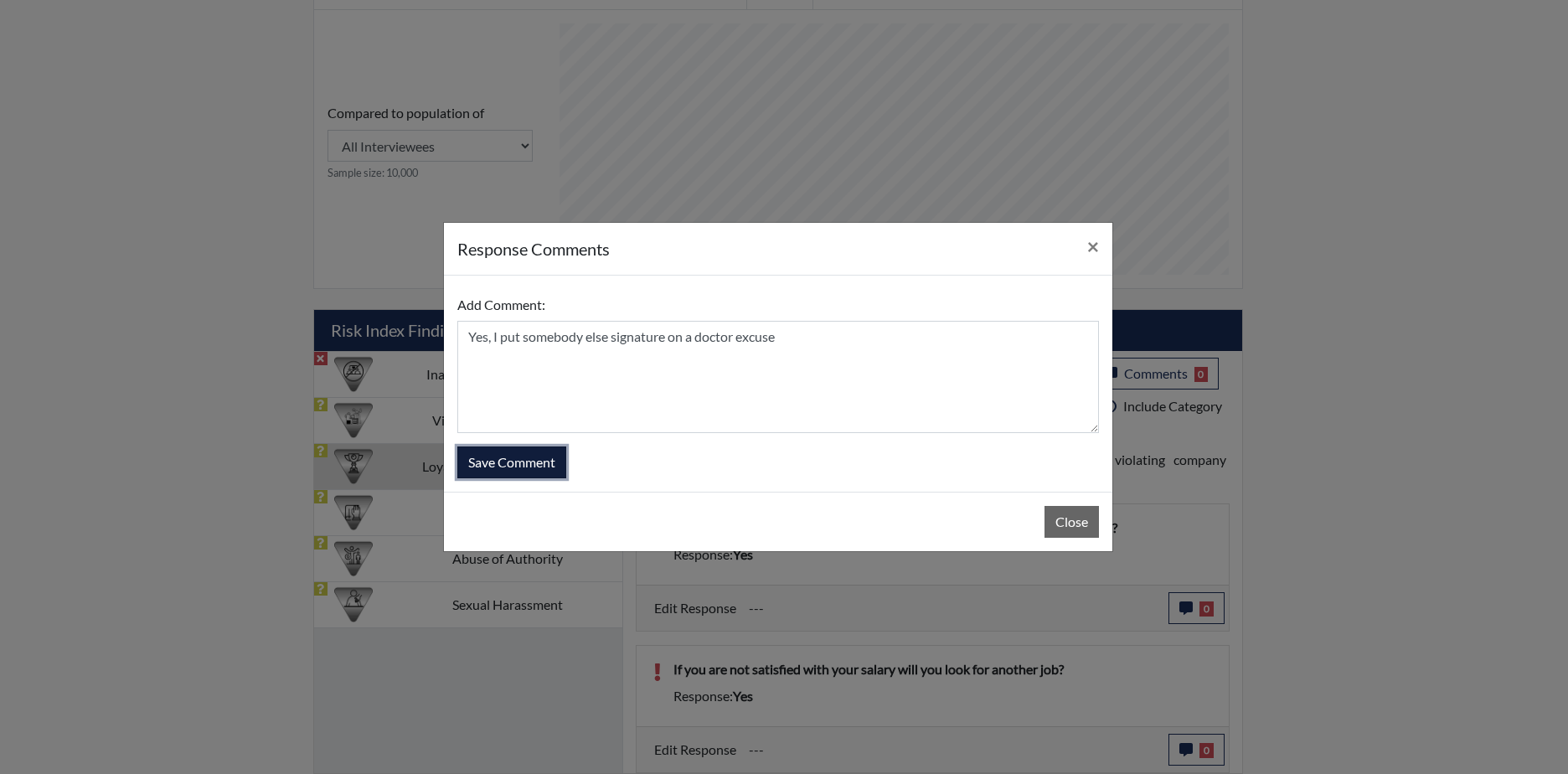
click at [538, 460] on button "Save Comment" at bounding box center [511, 462] width 109 height 31
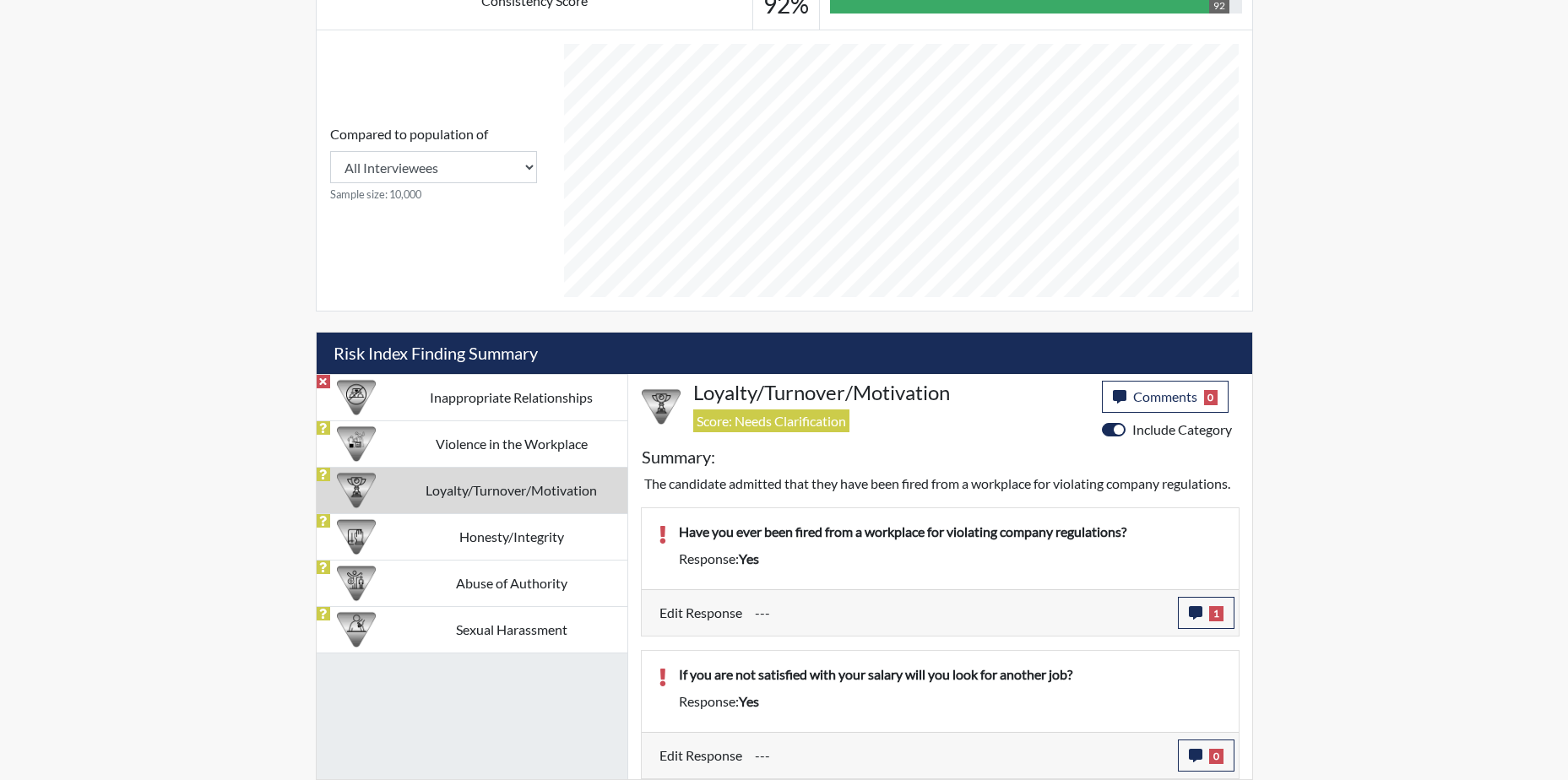
scroll to position [280, 702]
click at [462, 513] on td "Honesty/Integrity" at bounding box center [512, 536] width 232 height 47
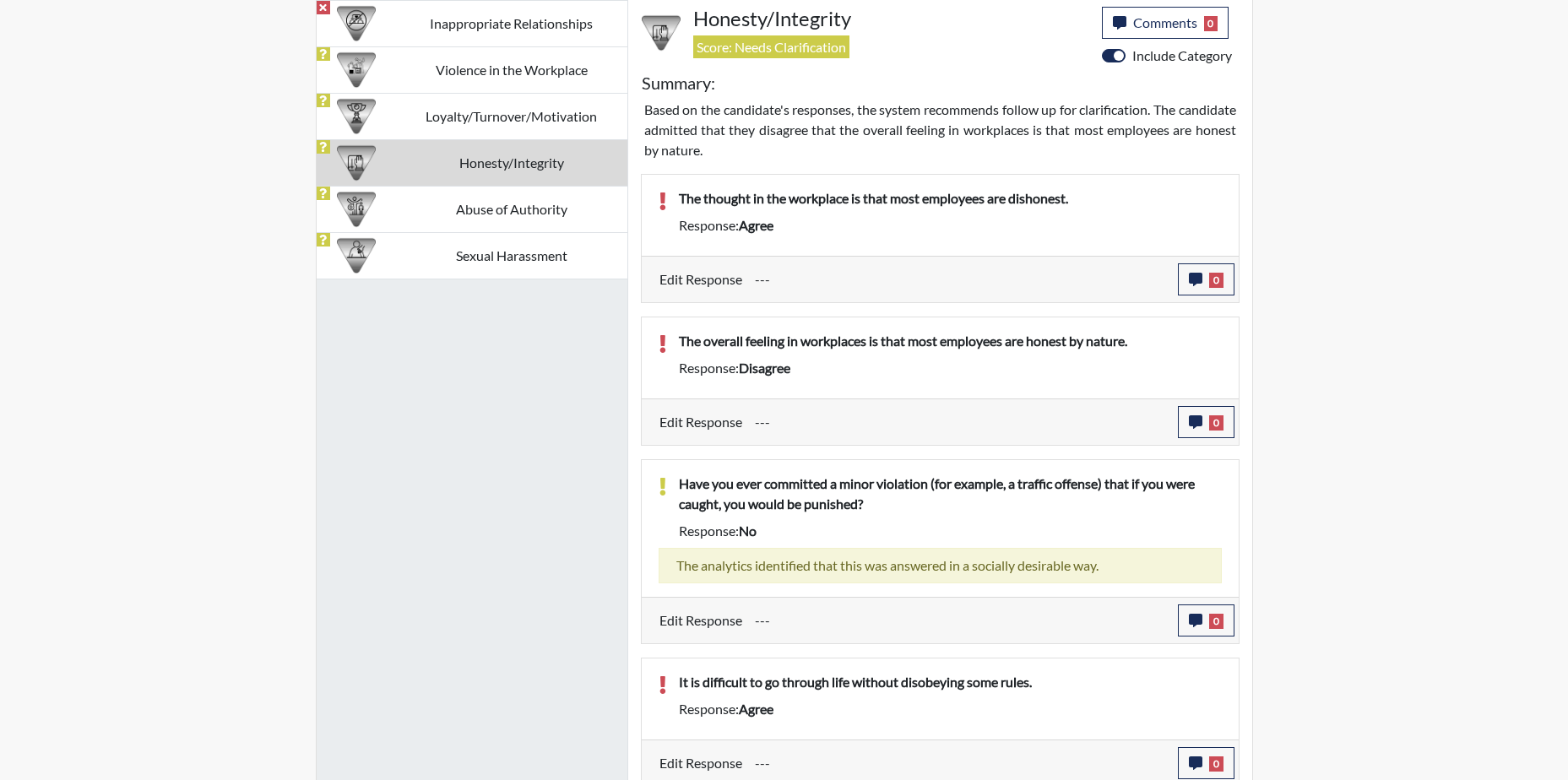
drag, startPoint x: 911, startPoint y: 585, endPoint x: 911, endPoint y: 599, distance: 14.0
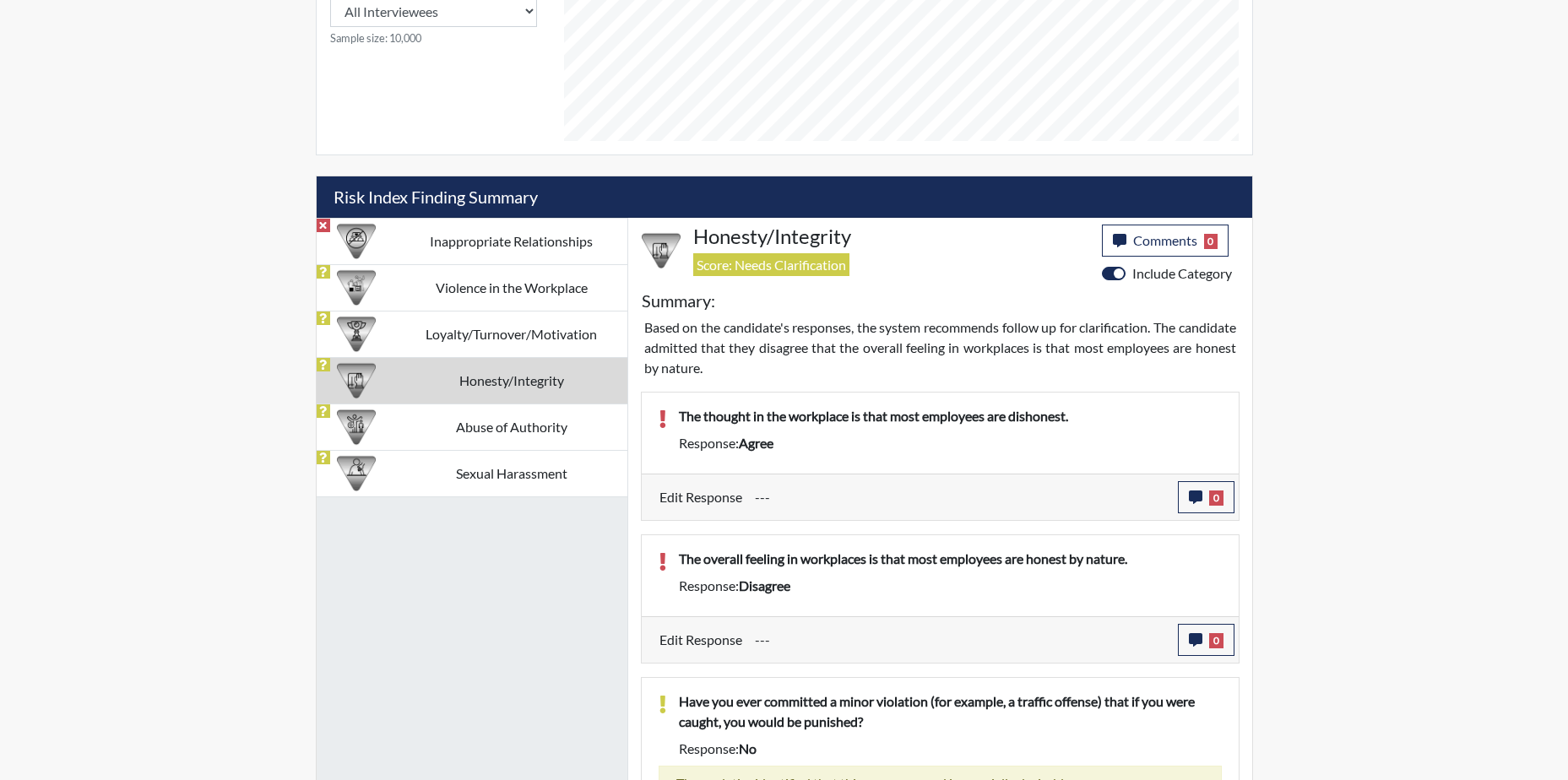
scroll to position [850, 0]
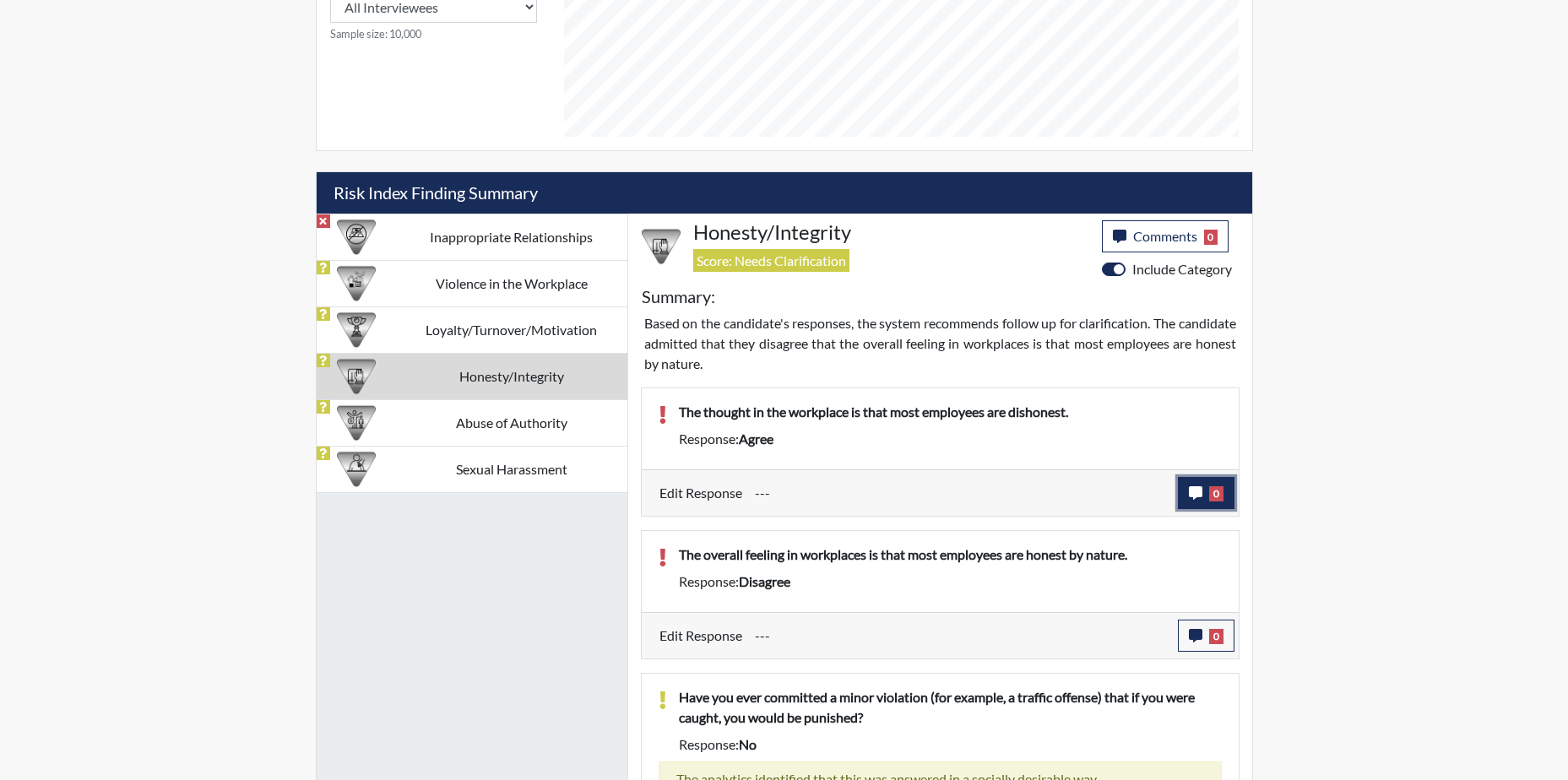
click at [1189, 487] on icon "button" at bounding box center [1195, 492] width 13 height 13
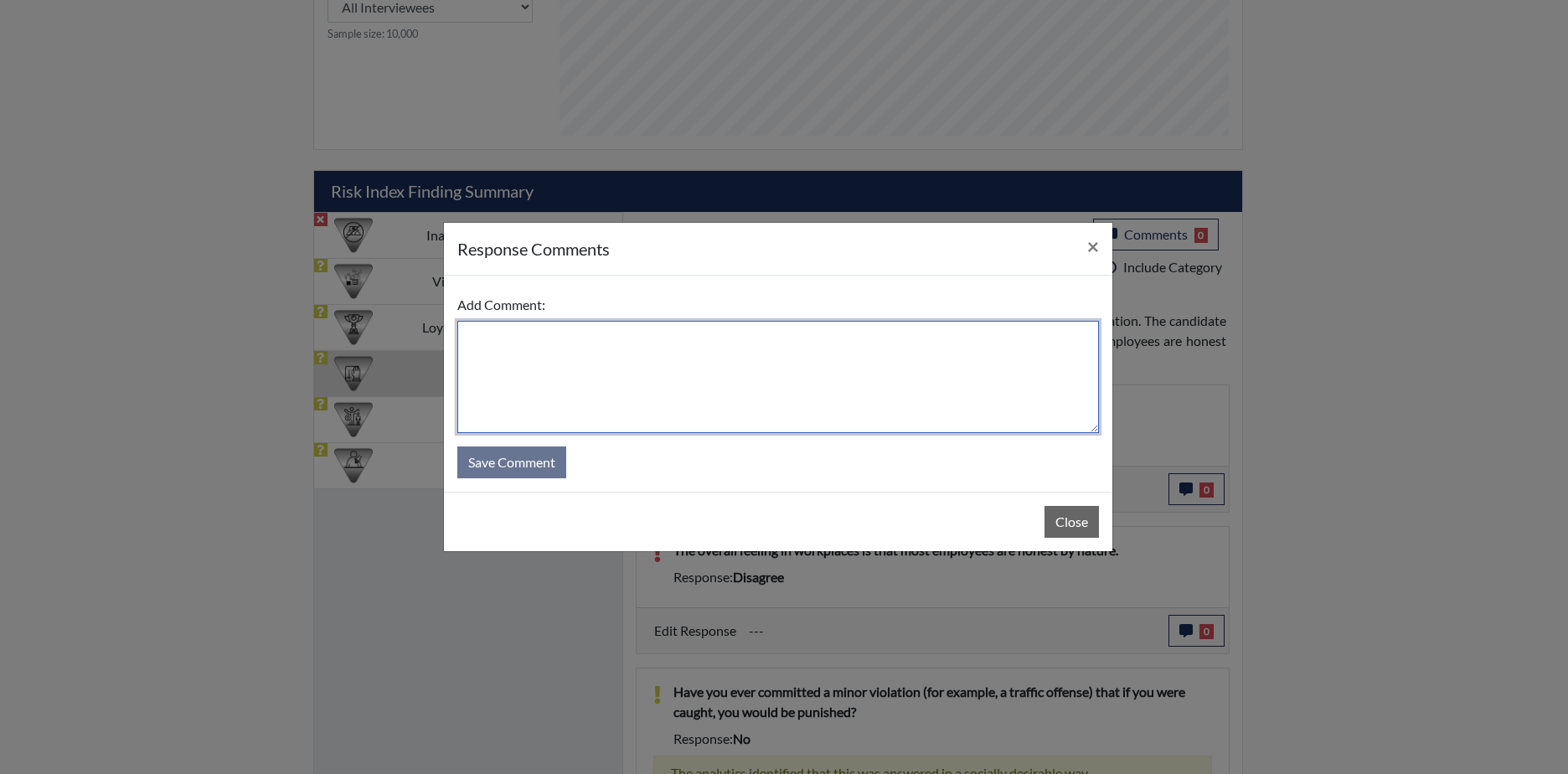
click at [687, 370] on textarea at bounding box center [777, 377] width 641 height 112
type textarea "Agree they will lie about something"
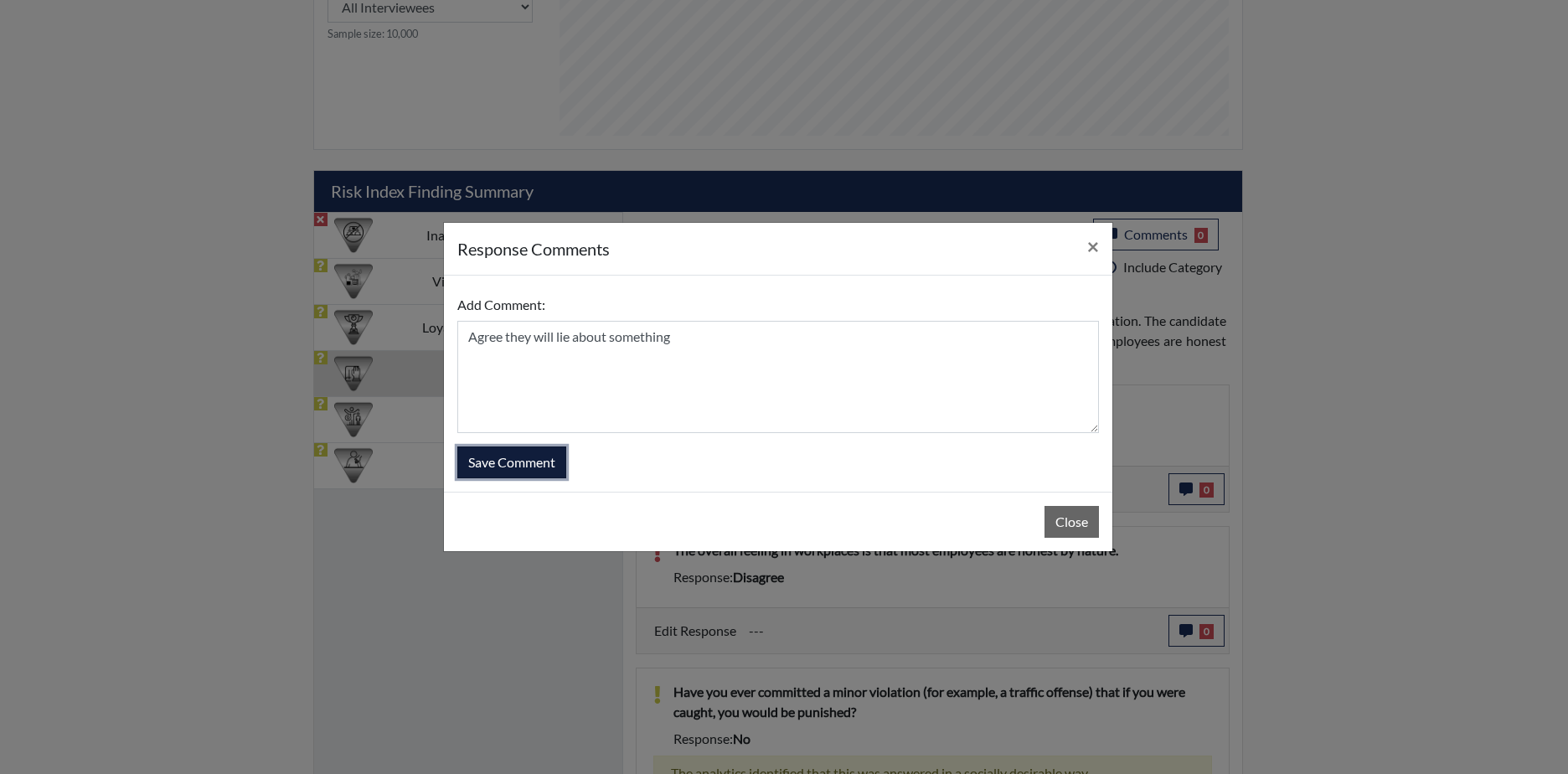
click at [482, 460] on button "Save Comment" at bounding box center [511, 462] width 109 height 31
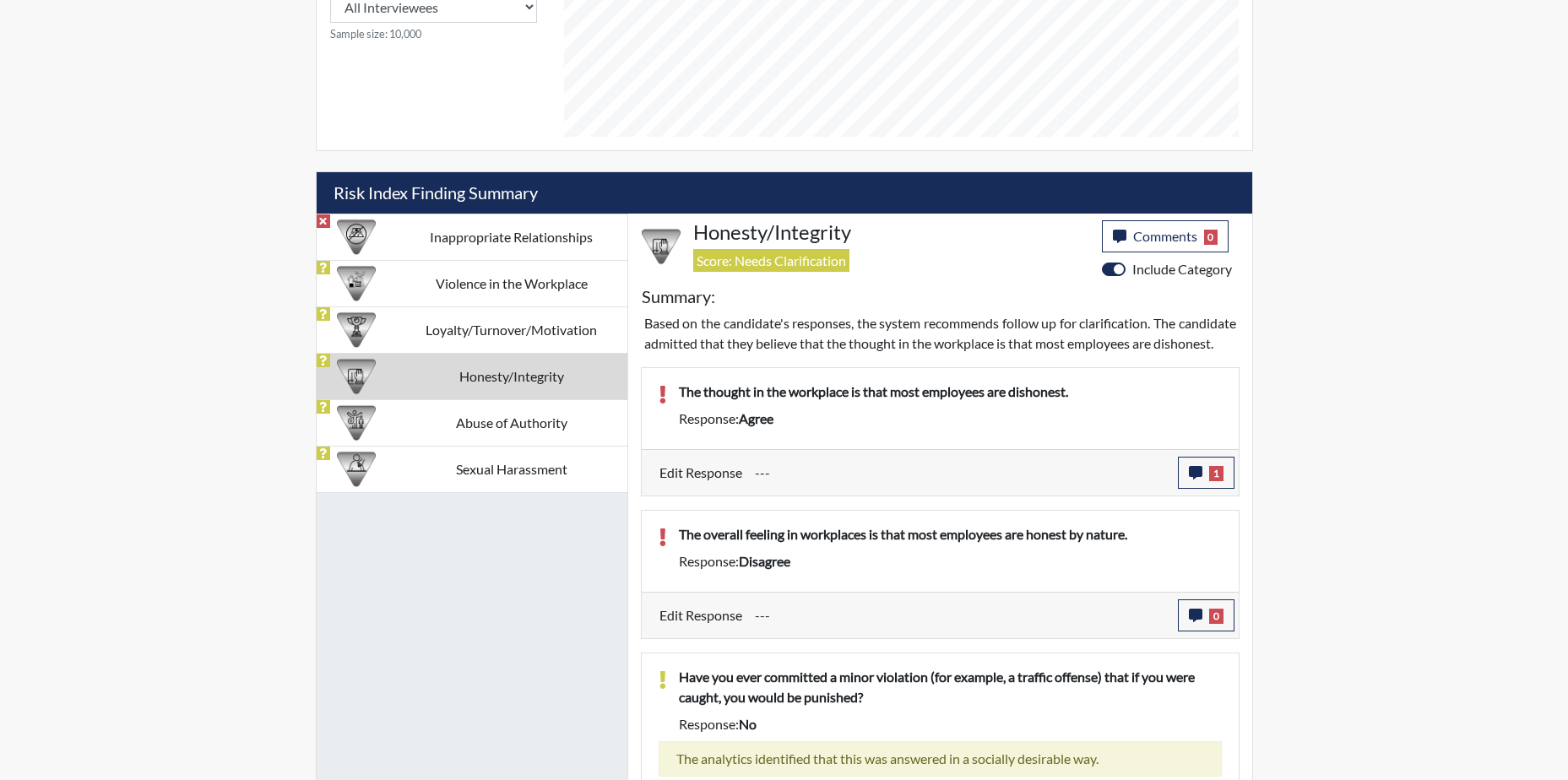
scroll to position [280, 702]
click at [1191, 622] on icon "button" at bounding box center [1195, 614] width 13 height 13
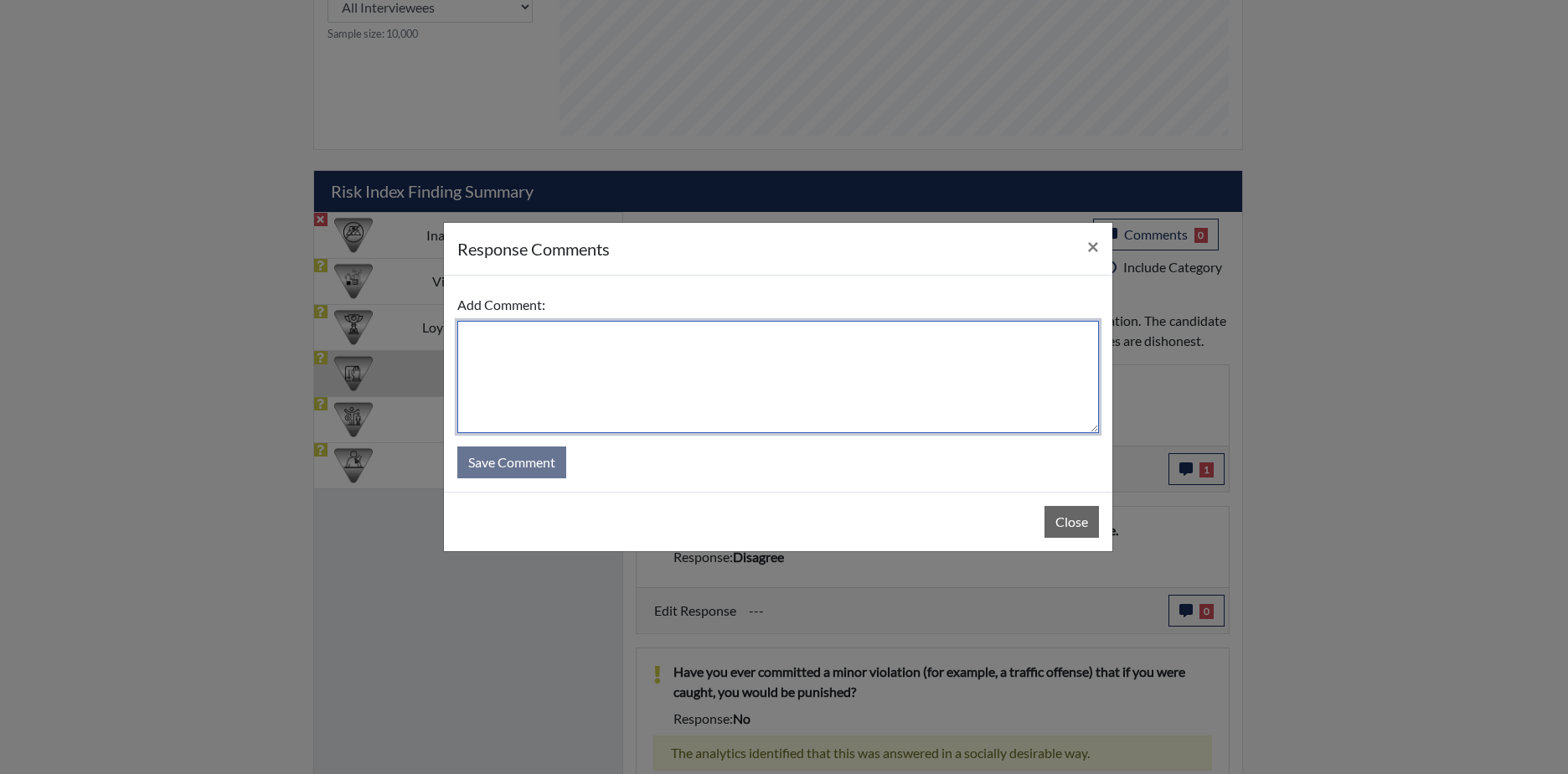
click at [699, 361] on textarea at bounding box center [777, 377] width 641 height 112
type textarea "Everybody not honesty"
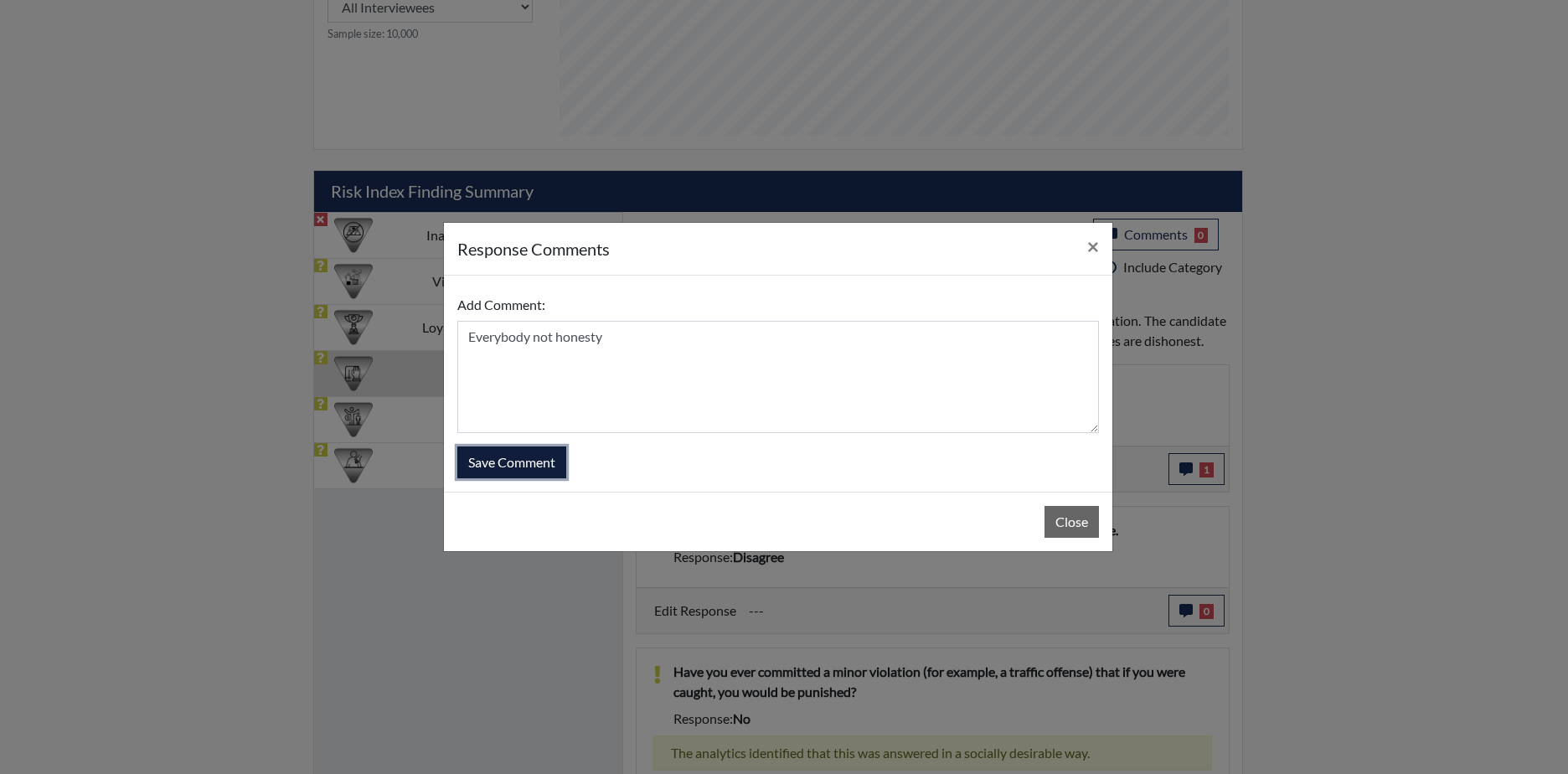
click at [525, 455] on button "Save Comment" at bounding box center [511, 462] width 109 height 31
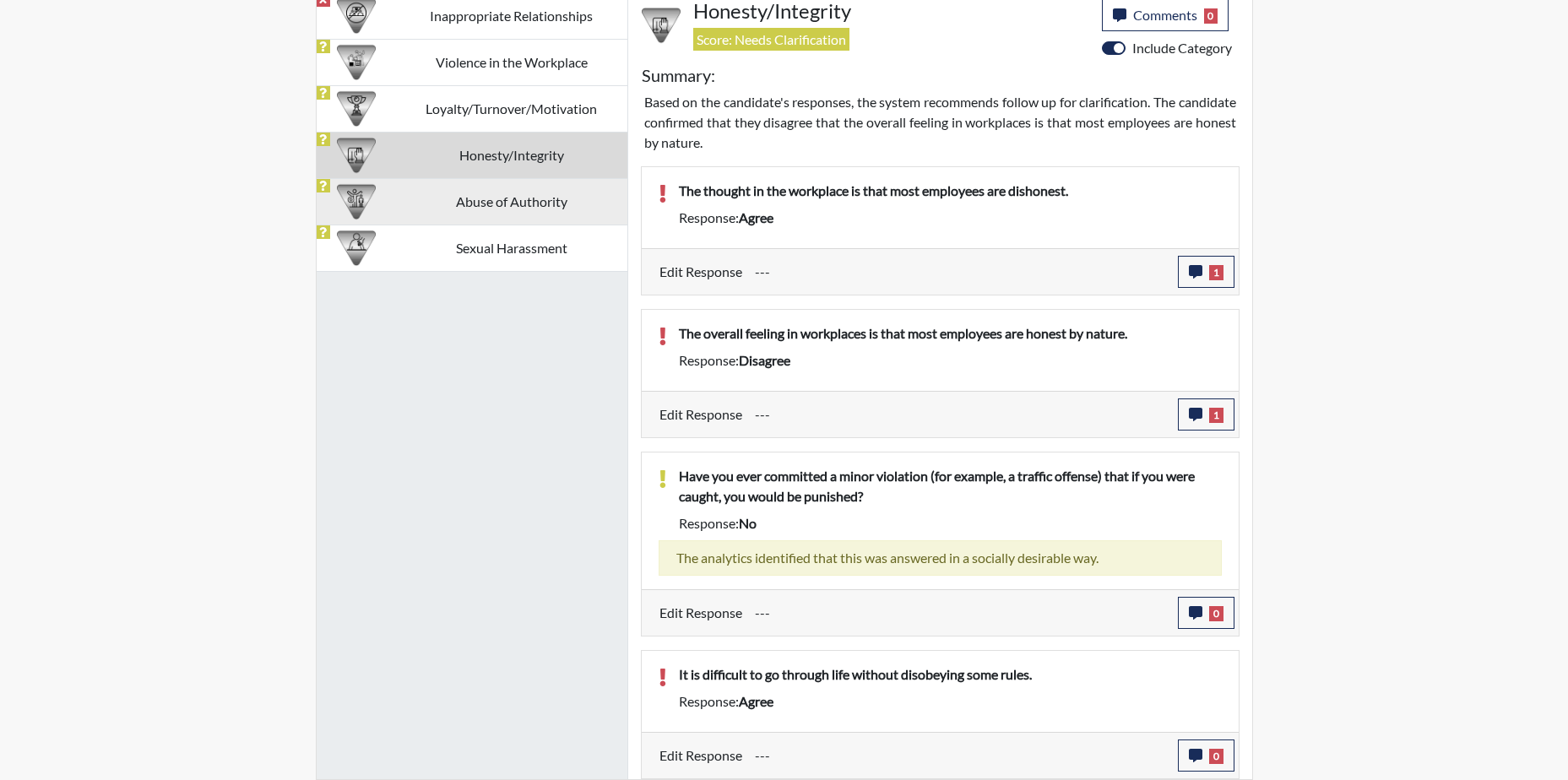
click at [464, 206] on td "Abuse of Authority" at bounding box center [512, 201] width 232 height 47
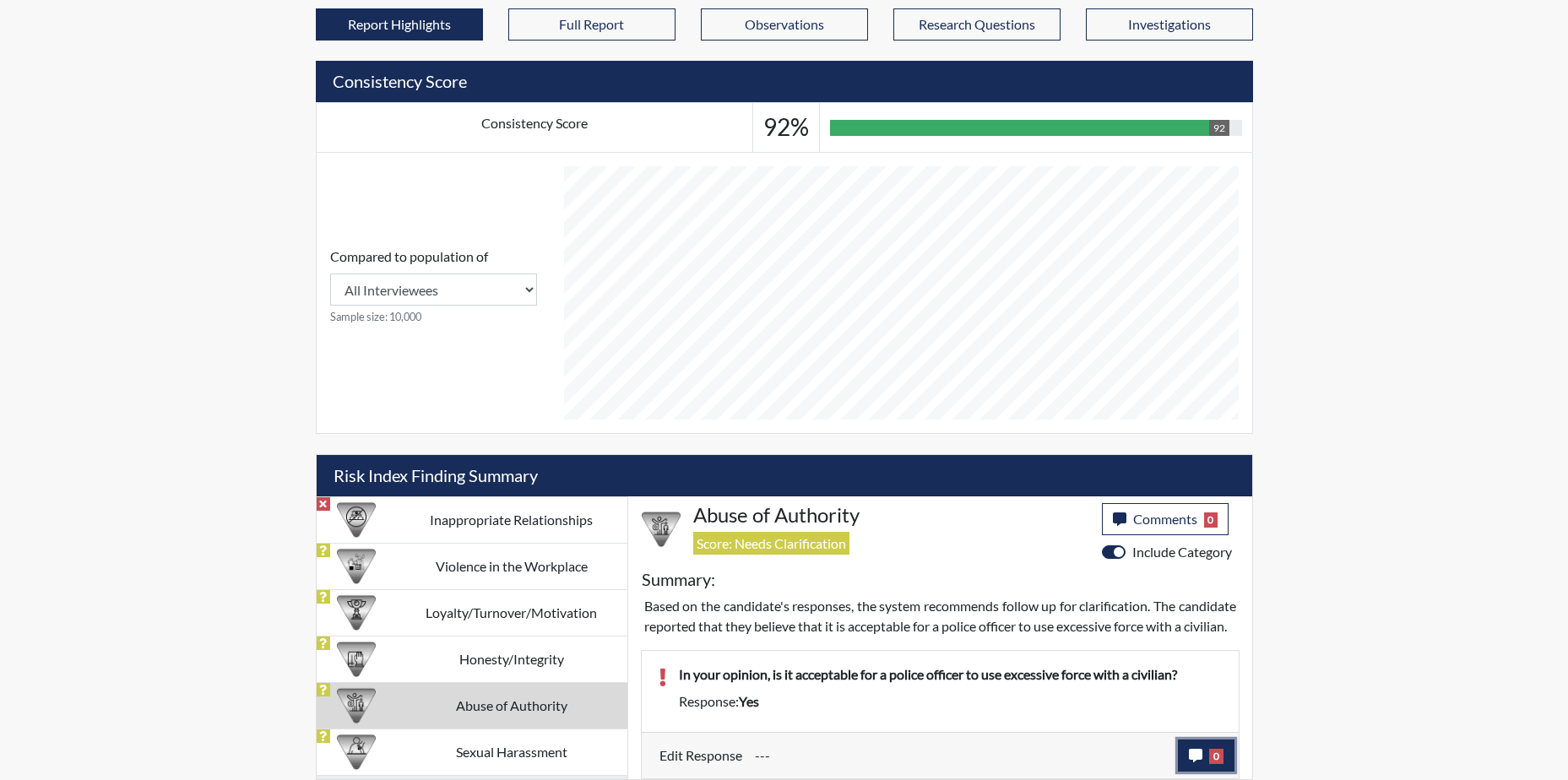
click at [1190, 754] on icon "button" at bounding box center [1195, 754] width 13 height 13
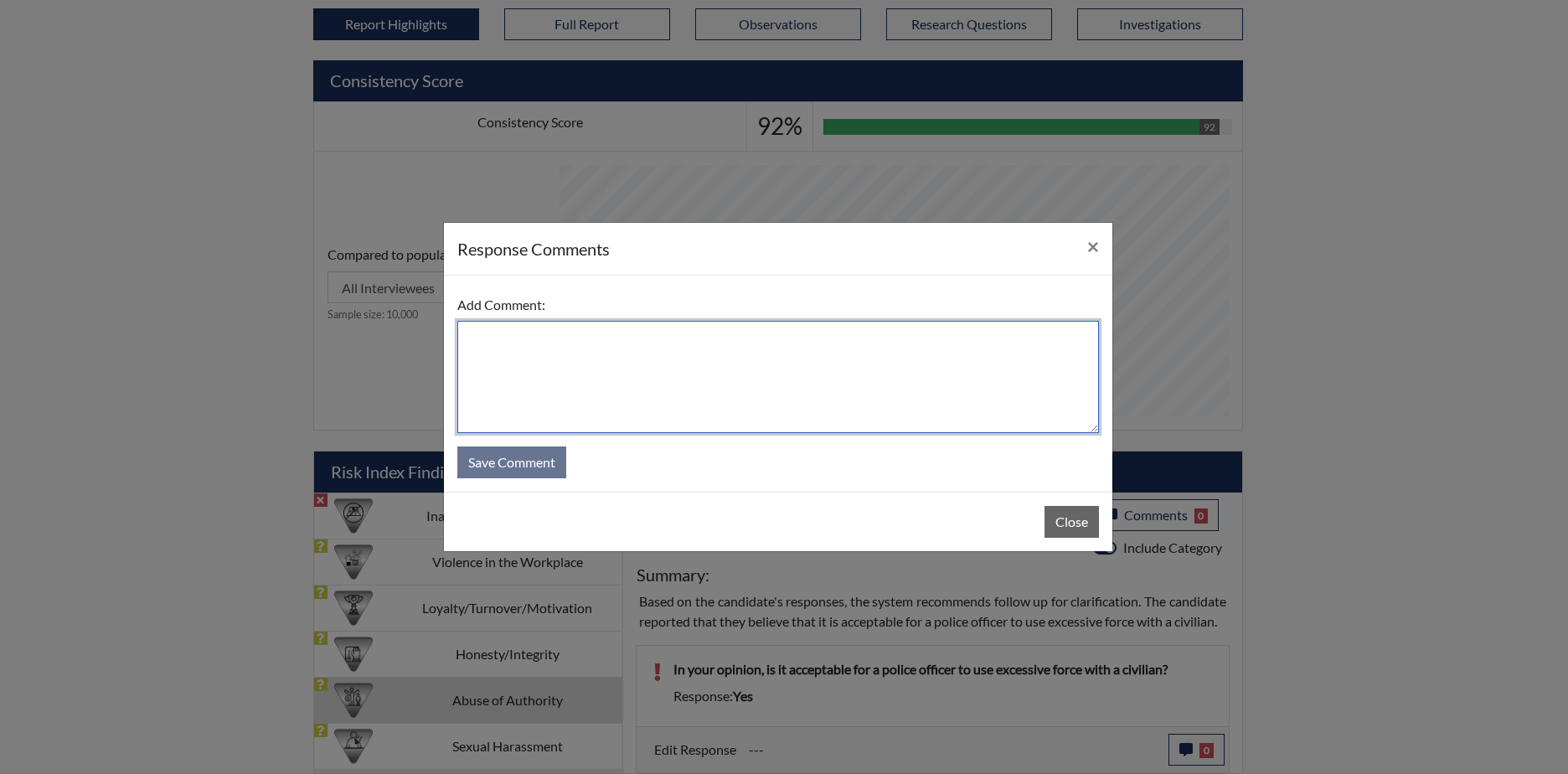
click at [495, 344] on textarea at bounding box center [777, 377] width 641 height 112
type textarea "No, don't use force"
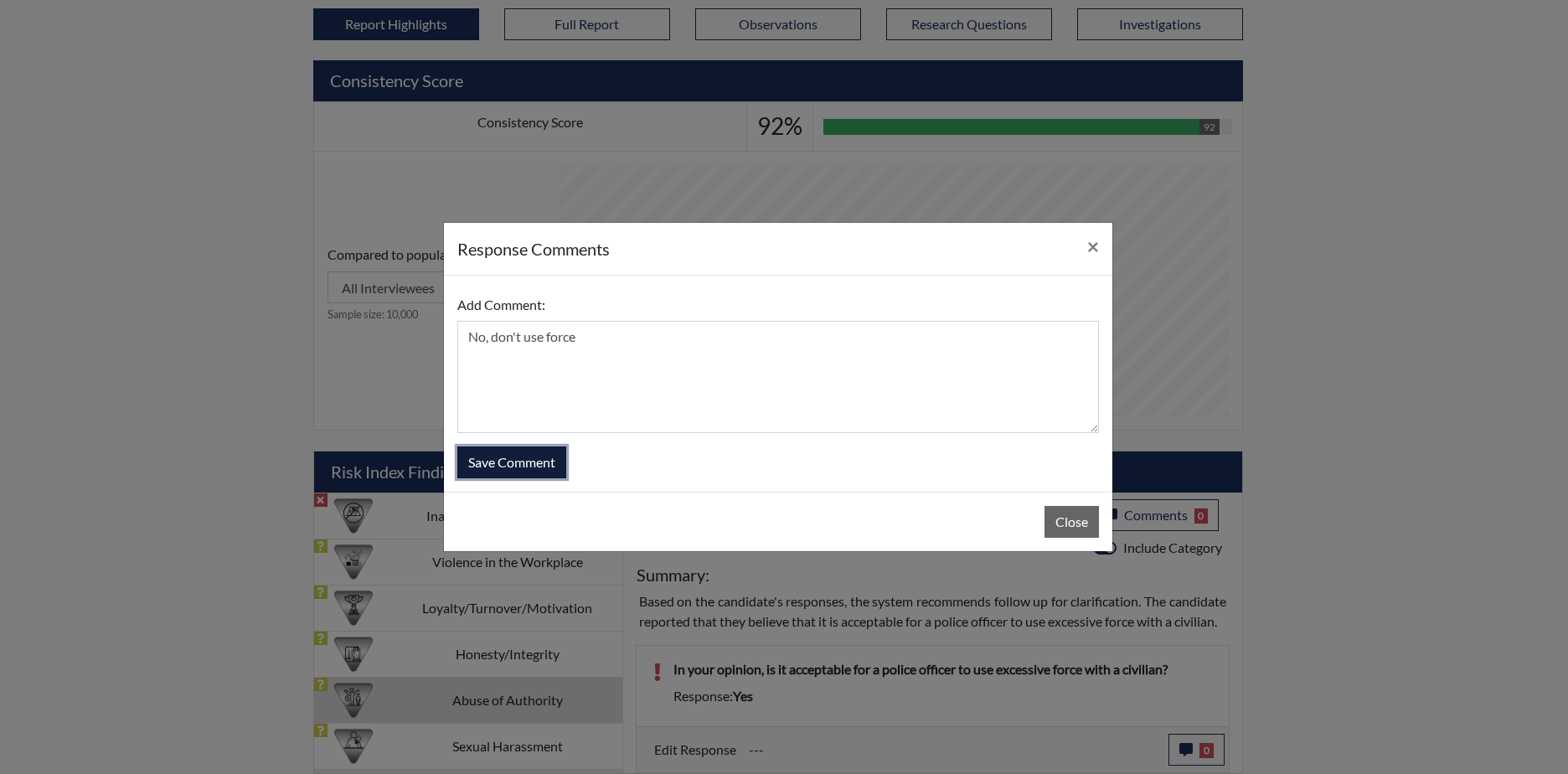
click at [536, 456] on button "Save Comment" at bounding box center [511, 462] width 109 height 31
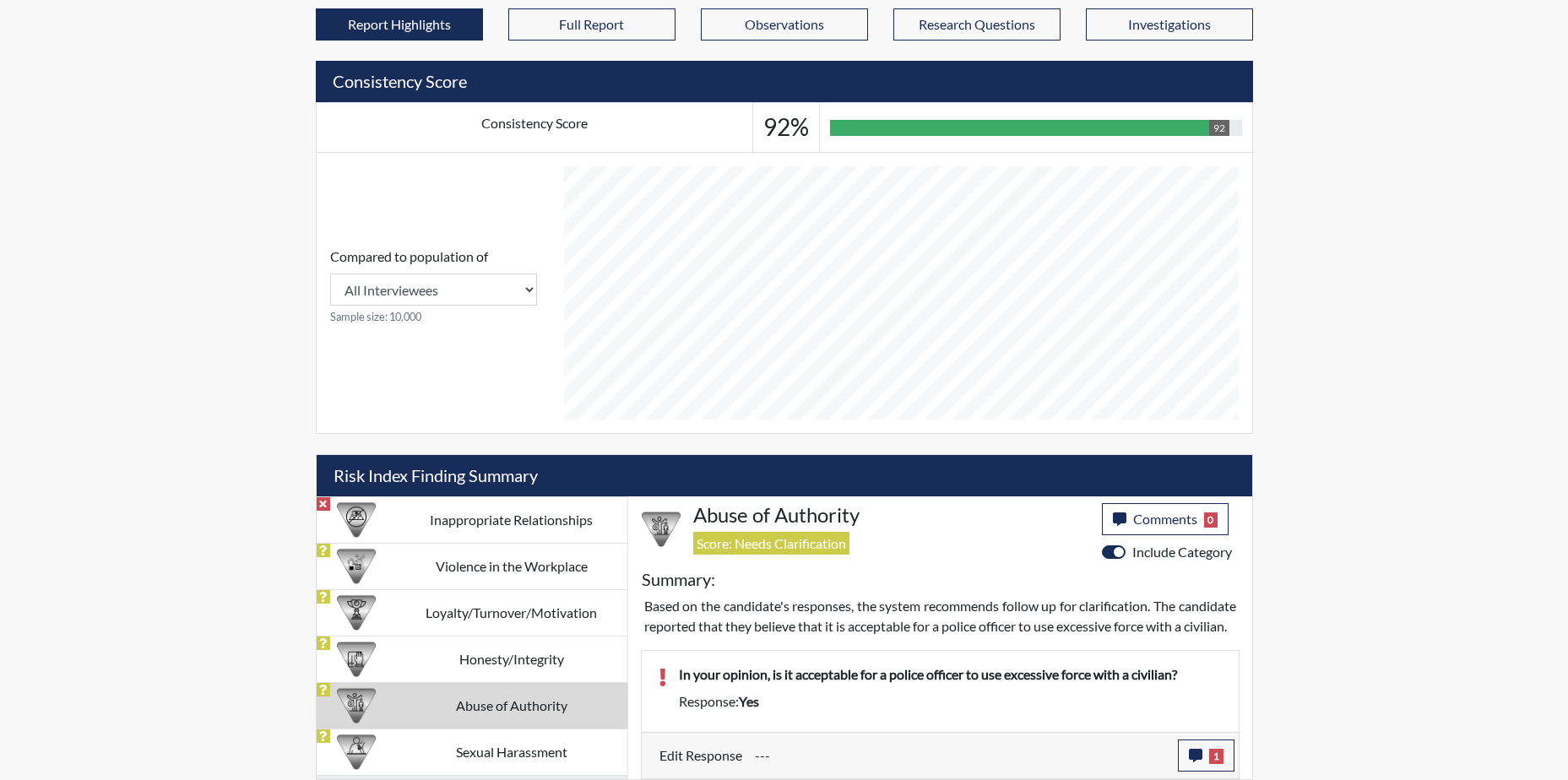
scroll to position [280, 702]
click at [526, 734] on td "Sexual Harassment" at bounding box center [512, 751] width 232 height 47
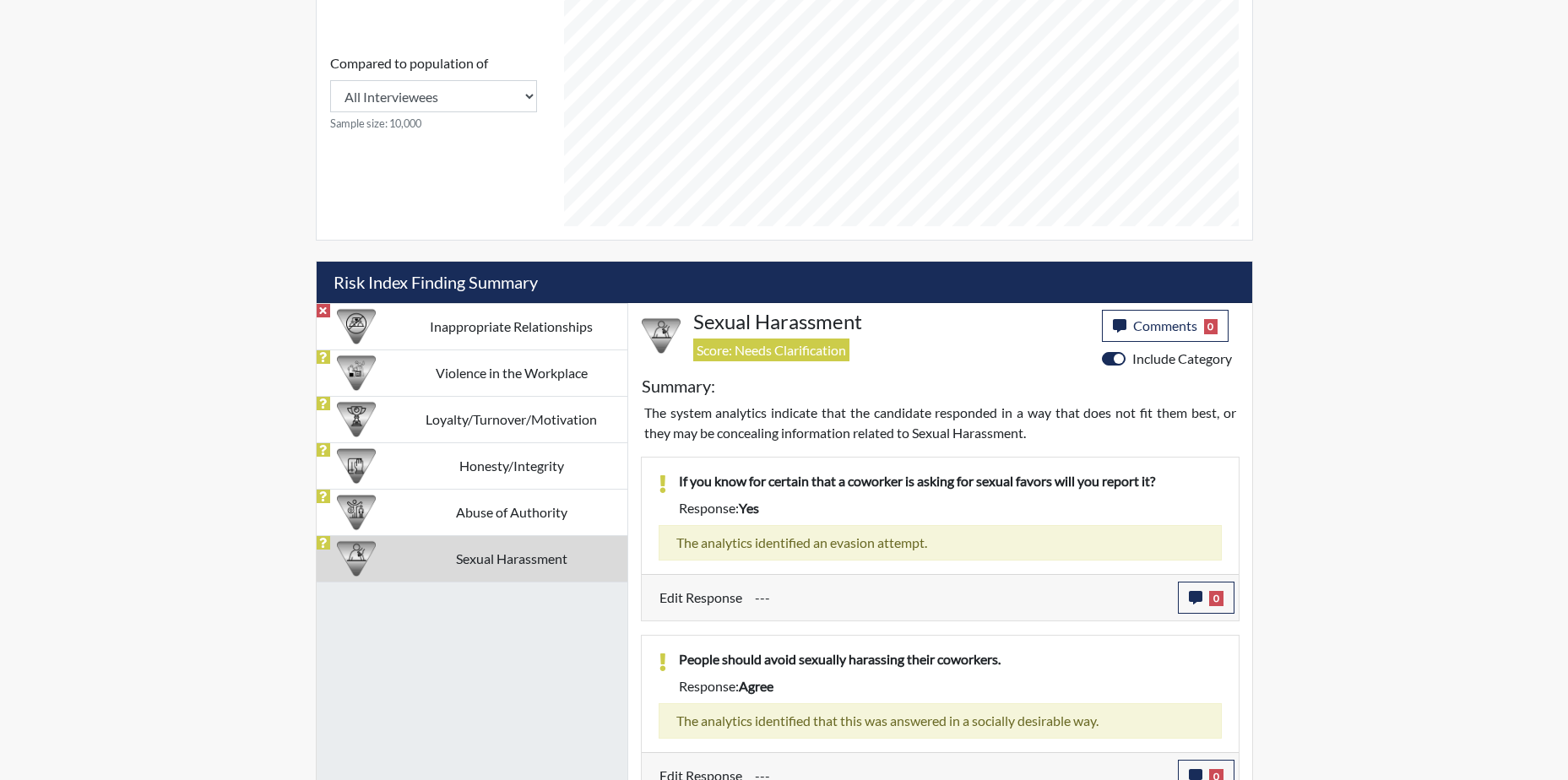
scroll to position [781, 0]
